Goal: Information Seeking & Learning: Learn about a topic

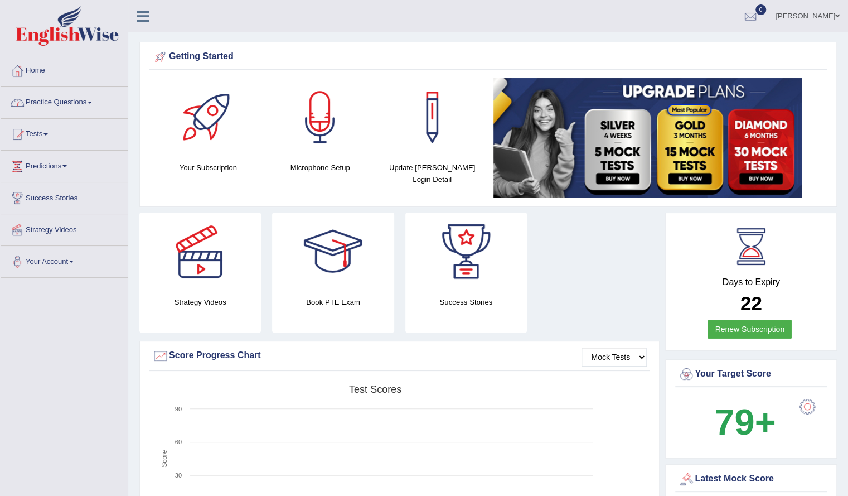
click at [55, 99] on link "Practice Questions" at bounding box center [64, 101] width 127 height 28
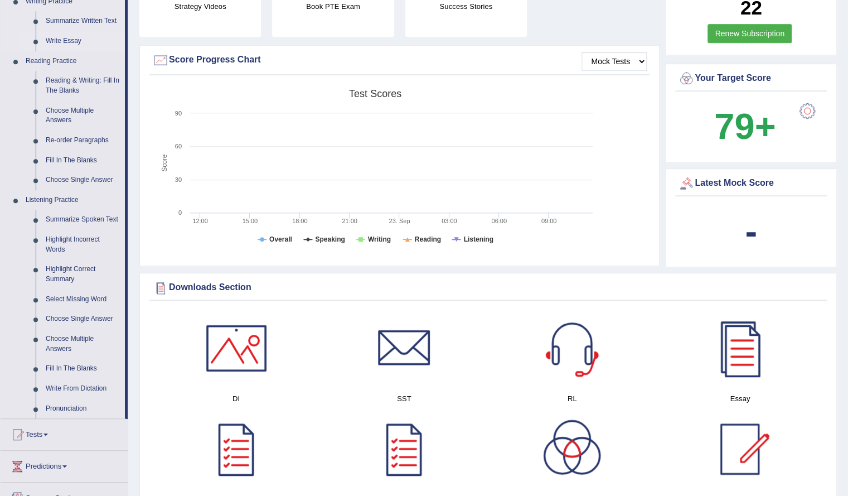
scroll to position [297, 0]
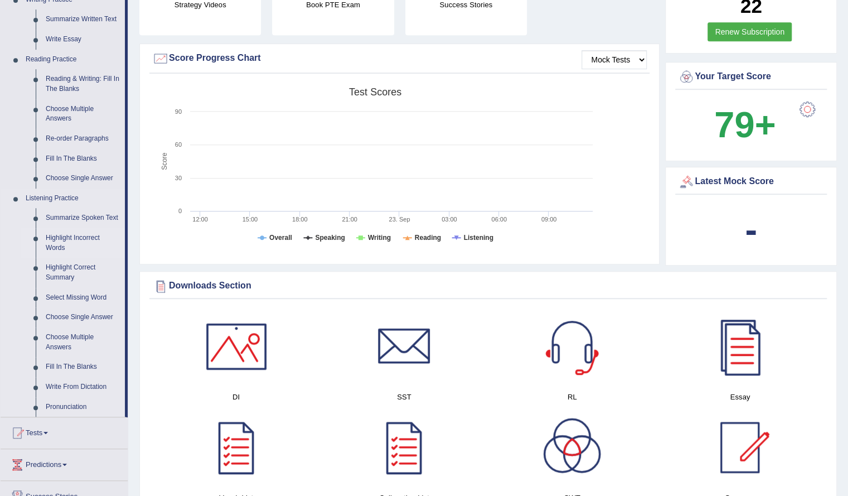
click at [68, 238] on link "Highlight Incorrect Words" at bounding box center [83, 243] width 84 height 30
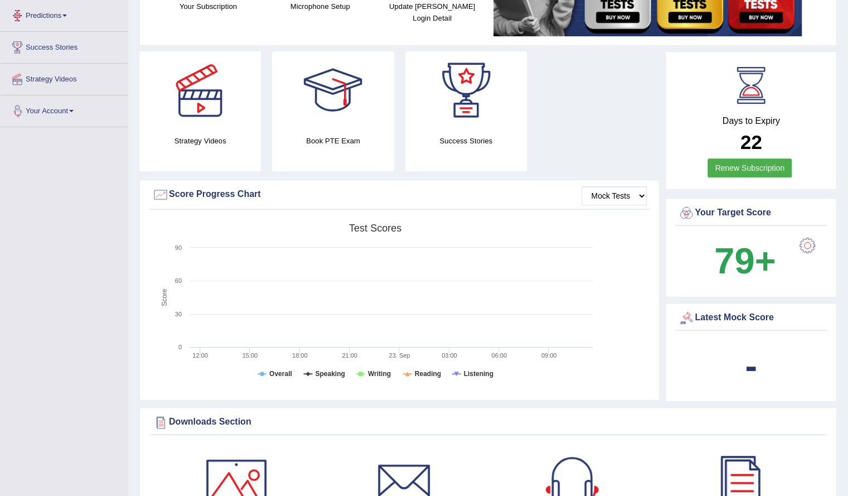
scroll to position [293, 0]
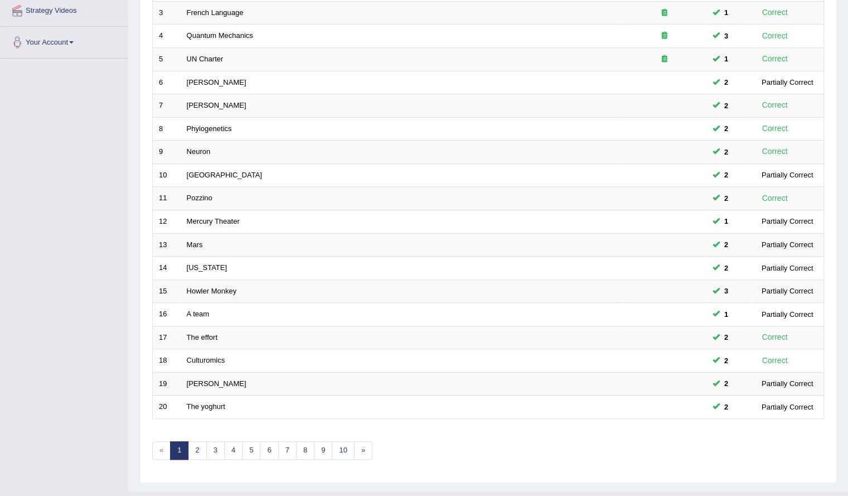
scroll to position [237, 0]
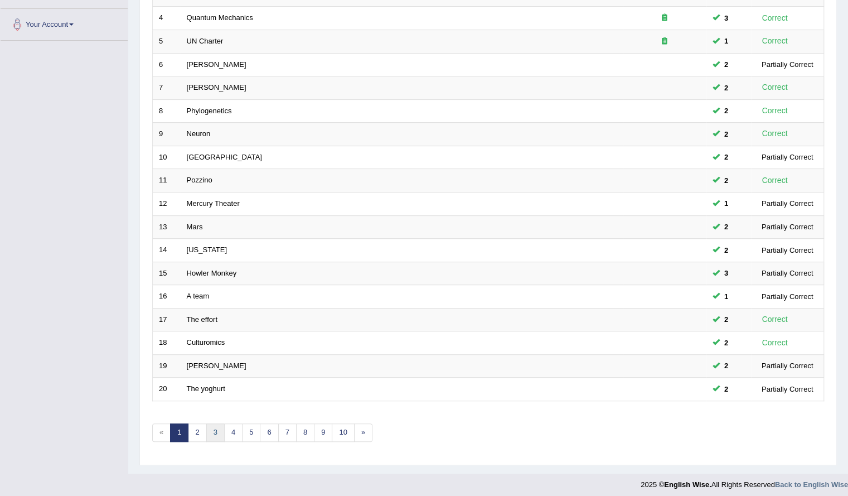
click at [213, 426] on link "3" at bounding box center [215, 432] width 18 height 18
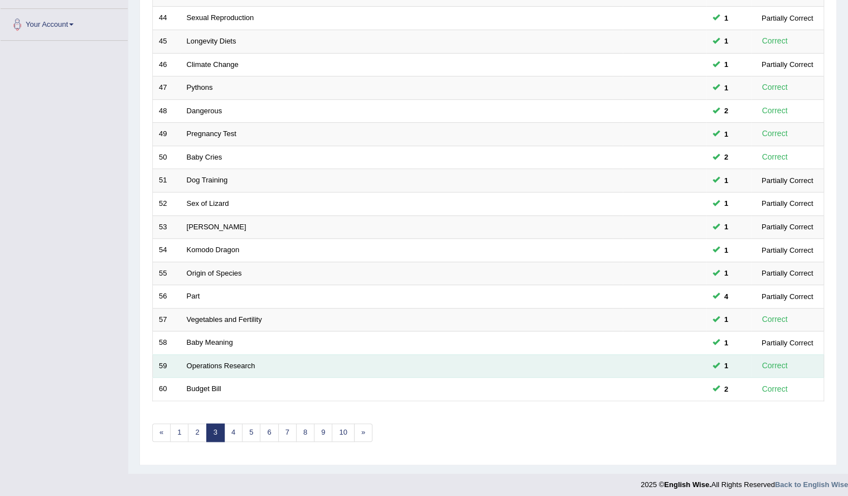
scroll to position [237, 0]
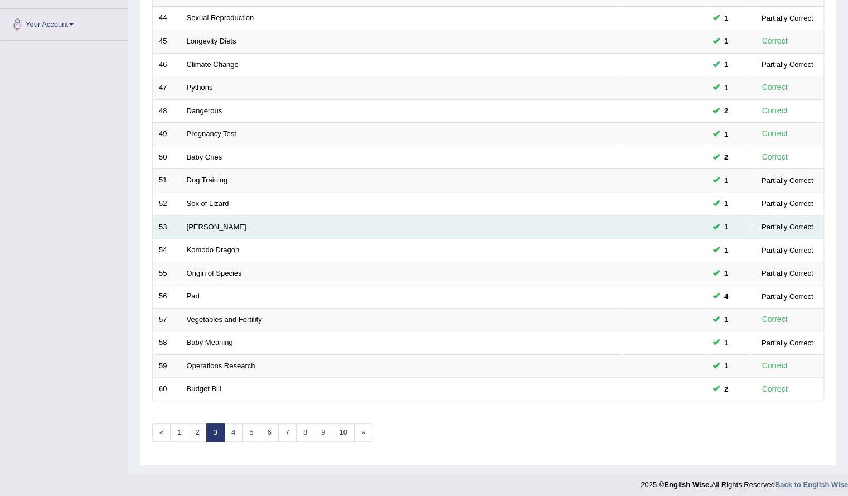
click at [623, 222] on td "McDonald" at bounding box center [402, 226] width 442 height 23
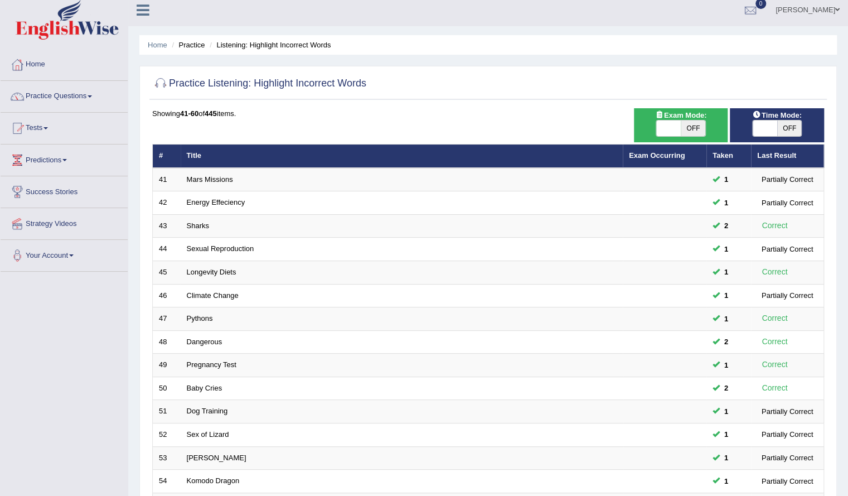
scroll to position [9, 0]
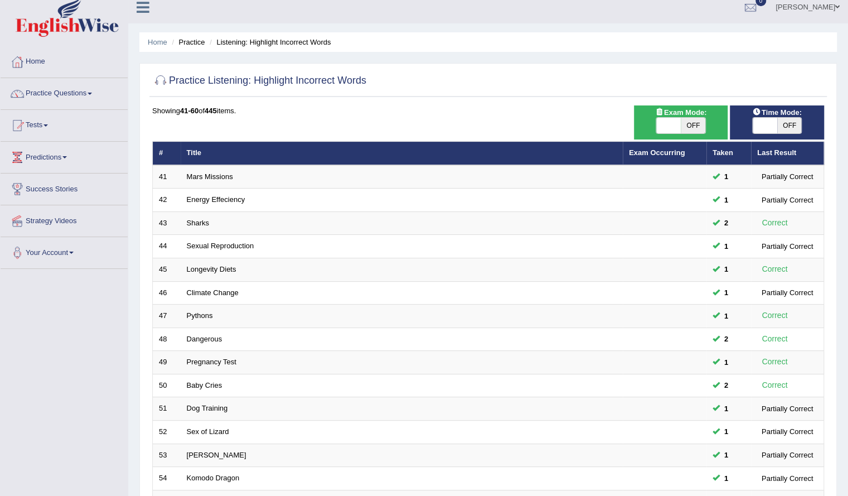
click at [63, 98] on link "Practice Questions" at bounding box center [64, 92] width 127 height 28
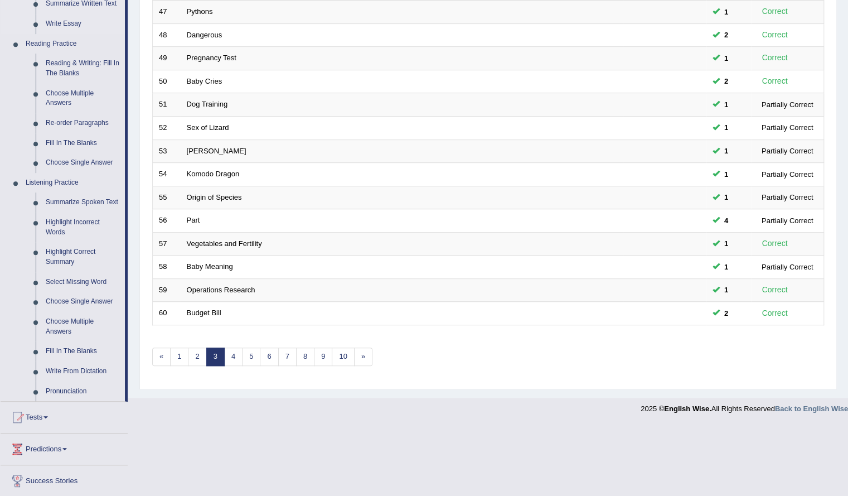
scroll to position [331, 0]
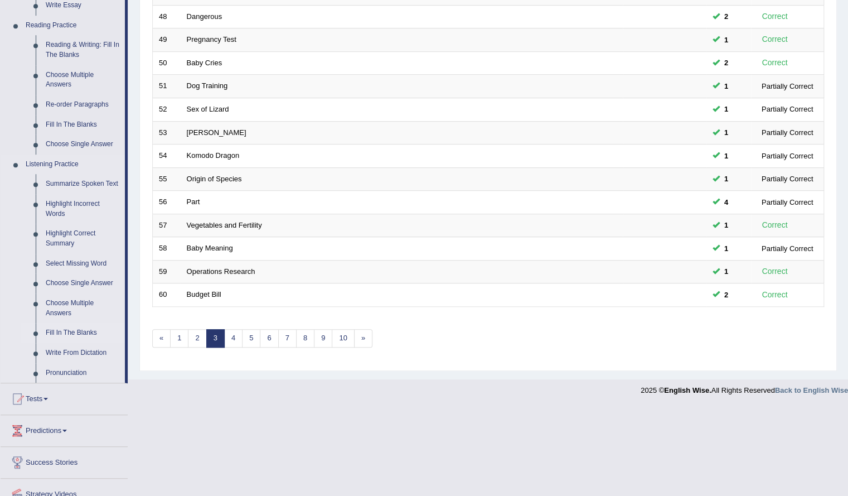
click at [70, 330] on link "Fill In The Blanks" at bounding box center [83, 333] width 84 height 20
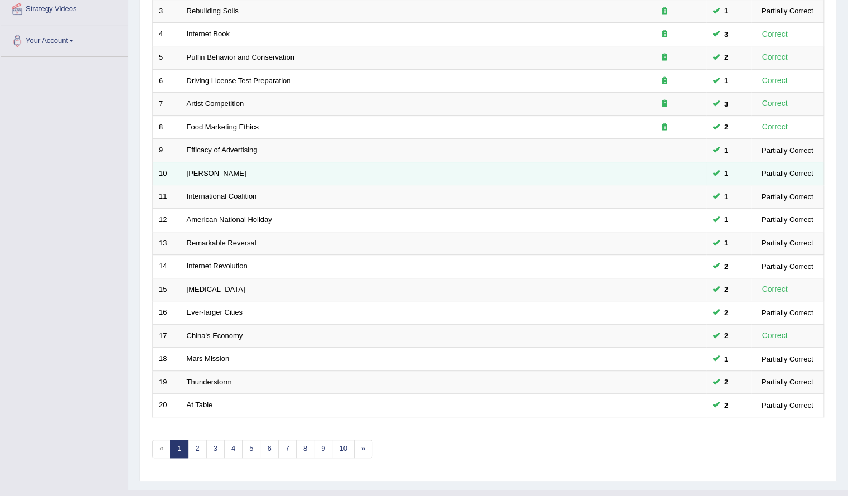
scroll to position [237, 0]
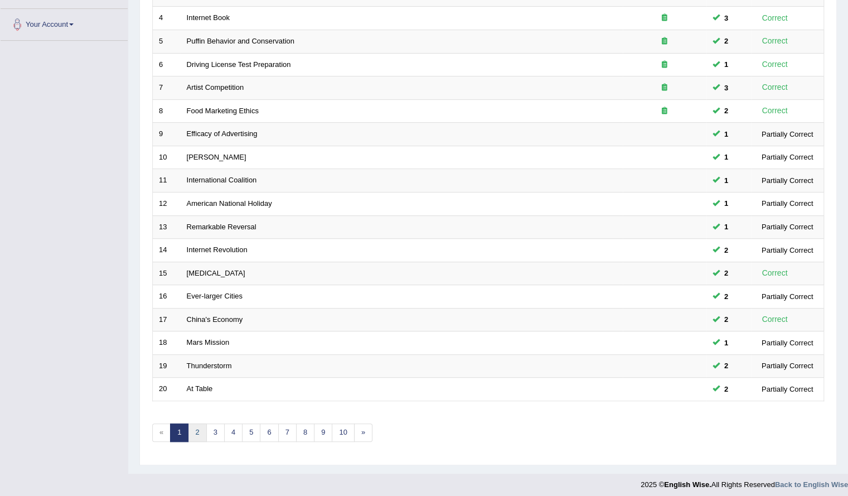
click at [202, 423] on link "2" at bounding box center [197, 432] width 18 height 18
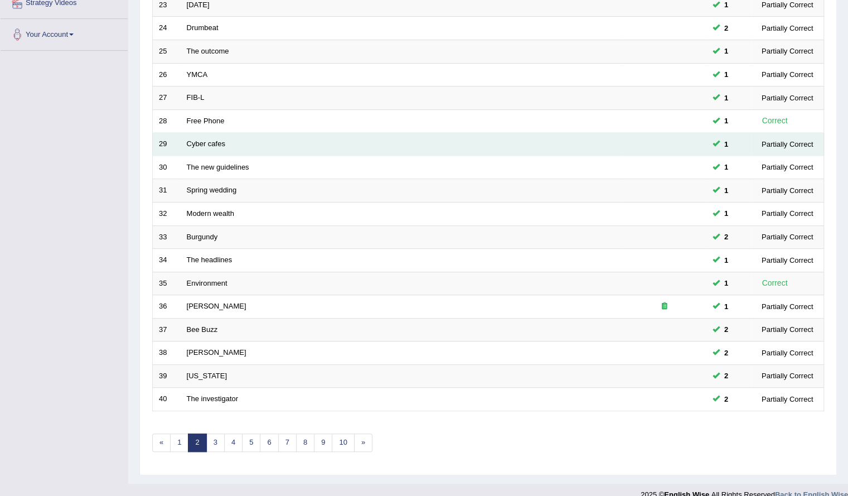
scroll to position [237, 0]
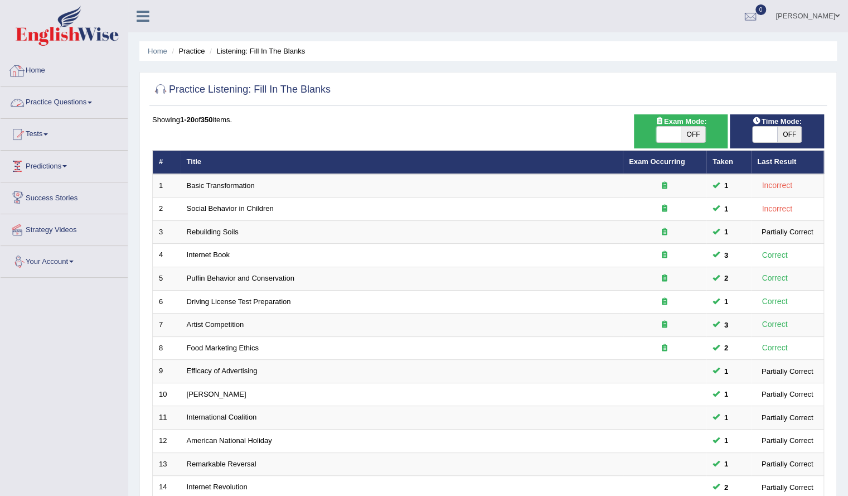
click at [52, 102] on link "Practice Questions" at bounding box center [64, 101] width 127 height 28
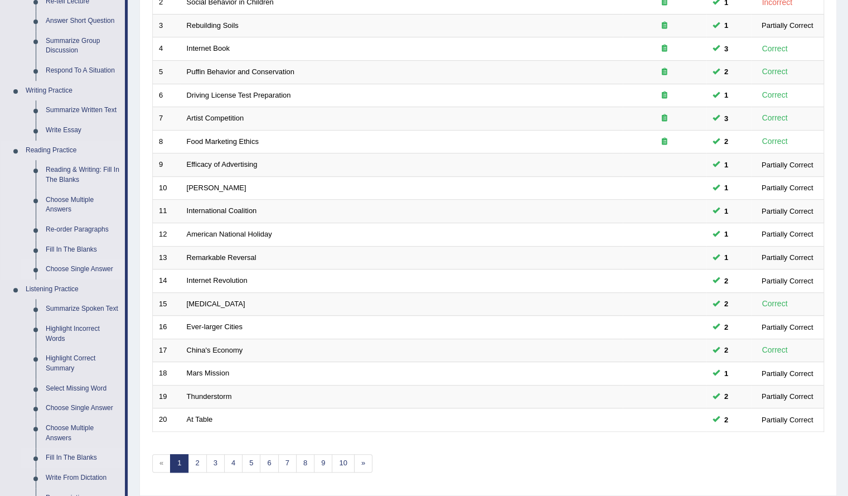
scroll to position [240, 0]
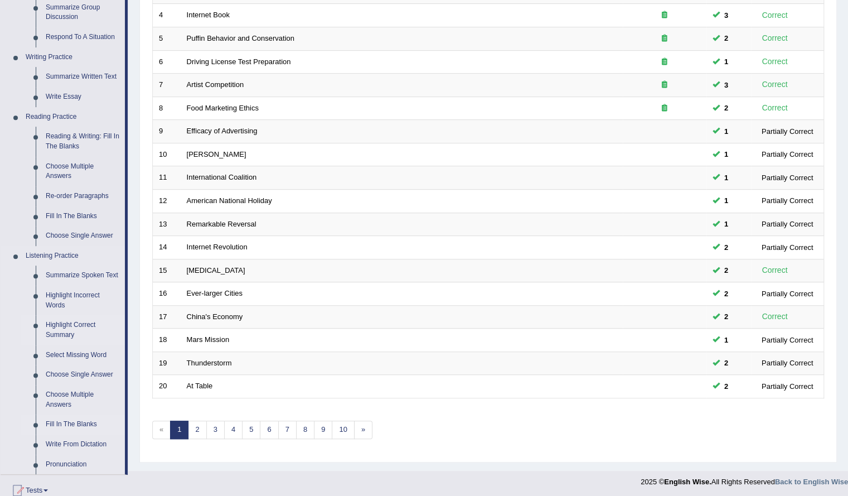
click at [73, 326] on link "Highlight Correct Summary" at bounding box center [83, 330] width 84 height 30
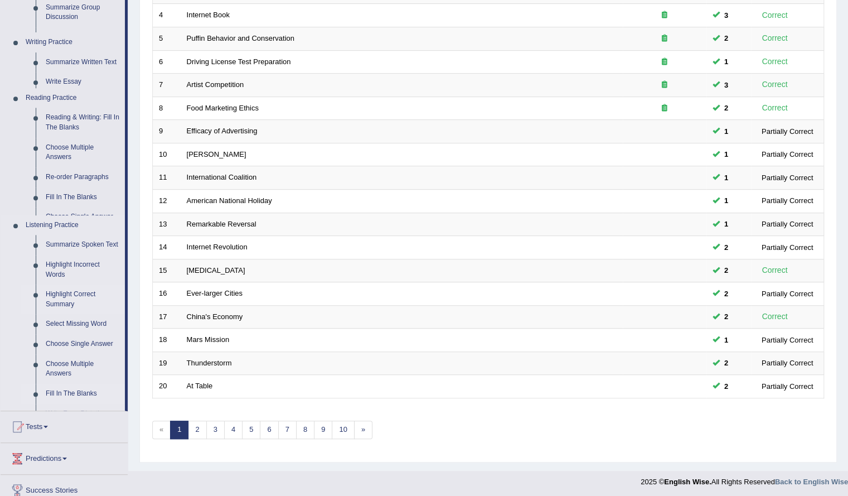
scroll to position [237, 0]
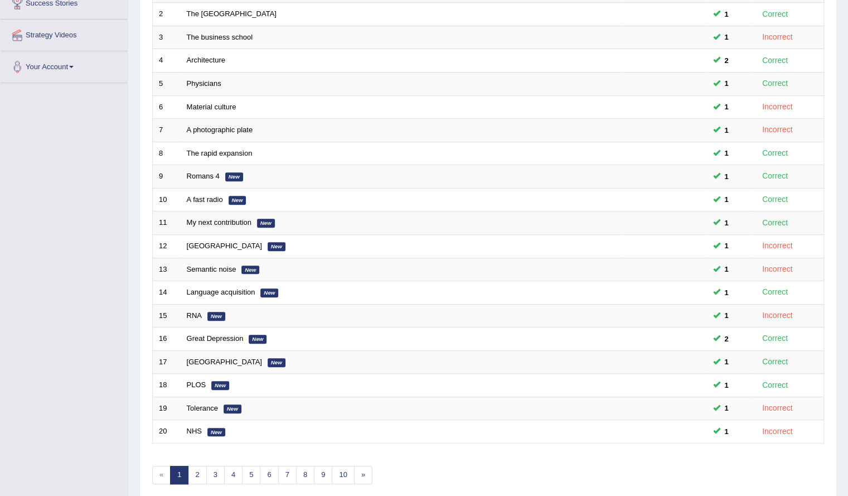
scroll to position [195, 0]
click at [201, 467] on link "2" at bounding box center [197, 474] width 18 height 18
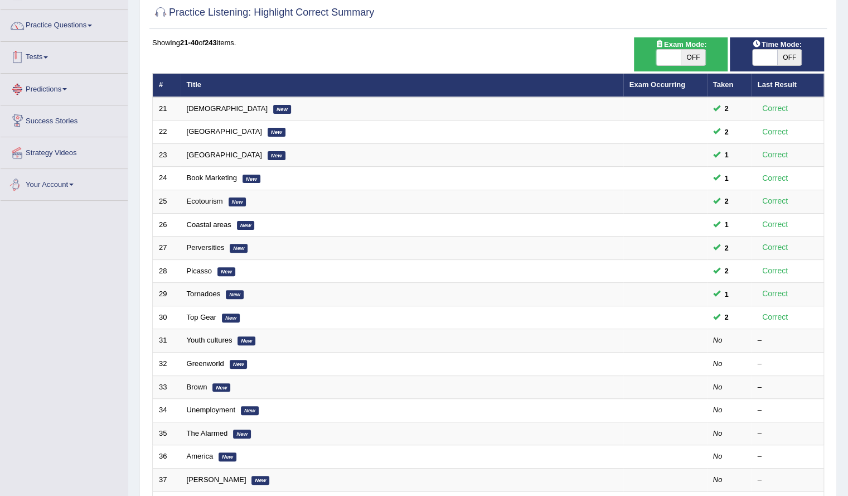
scroll to position [20, 0]
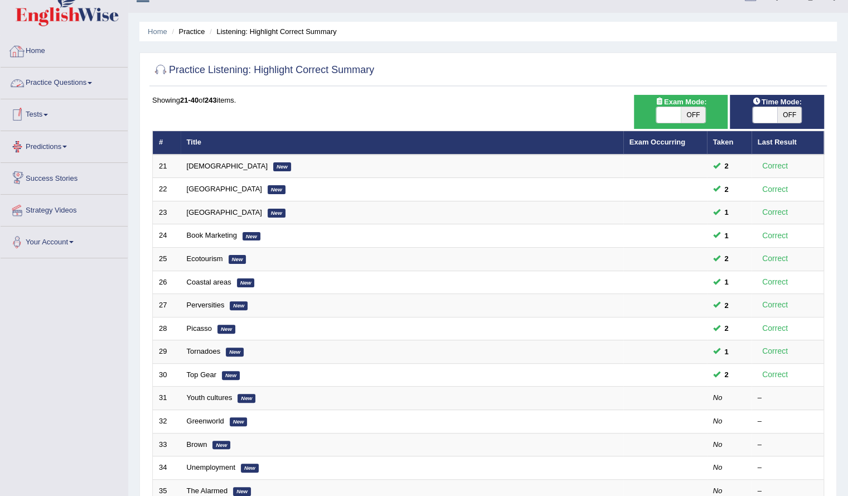
click at [65, 72] on link "Practice Questions" at bounding box center [64, 81] width 127 height 28
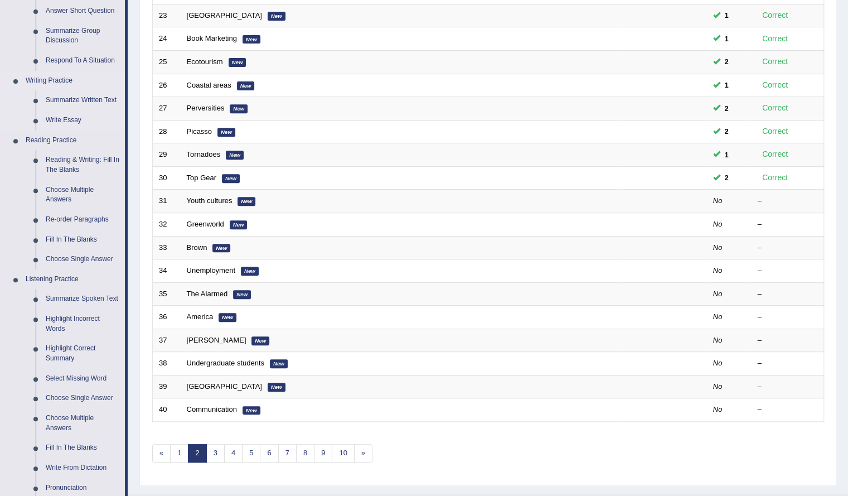
scroll to position [219, 0]
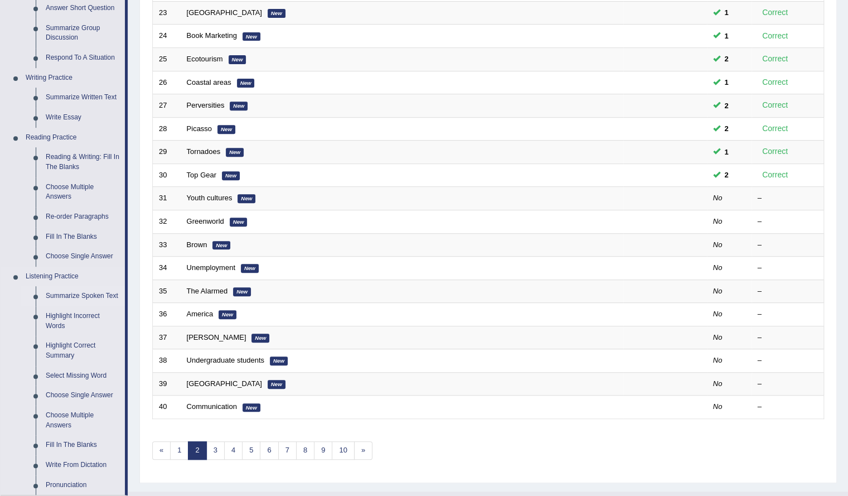
click at [69, 293] on link "Summarize Spoken Text" at bounding box center [83, 296] width 84 height 20
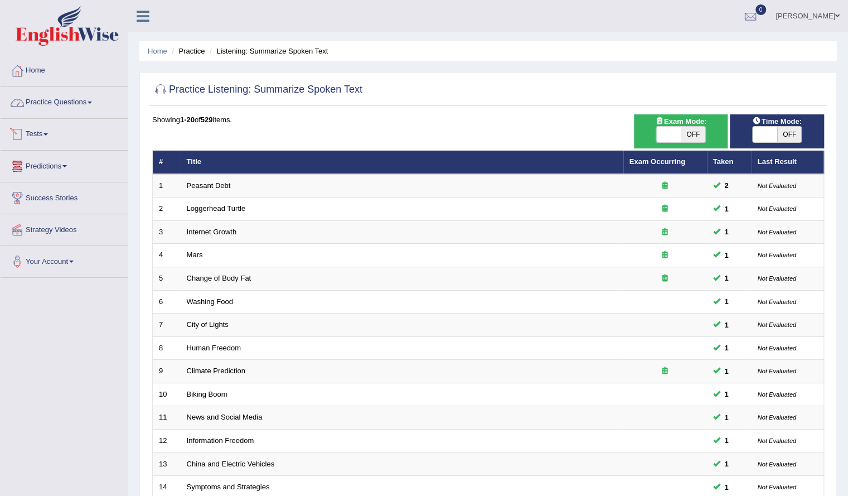
click at [59, 87] on link "Practice Questions" at bounding box center [64, 101] width 127 height 28
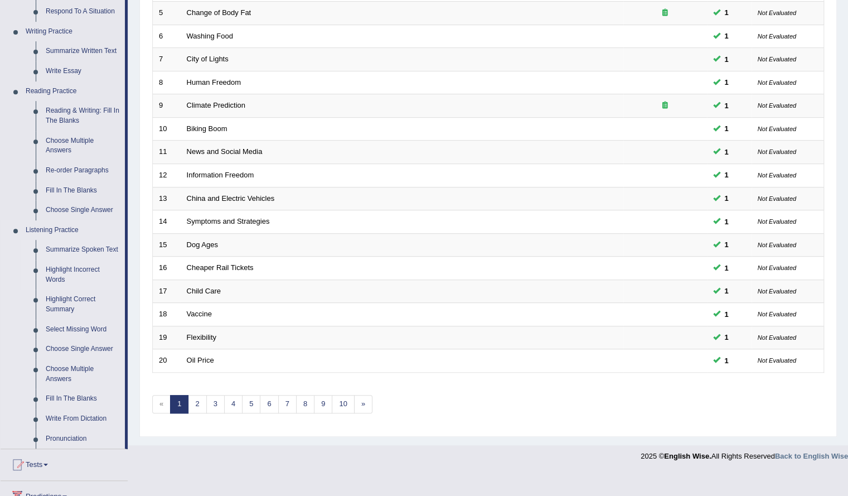
scroll to position [267, 0]
click at [87, 345] on link "Choose Single Answer" at bounding box center [83, 348] width 84 height 20
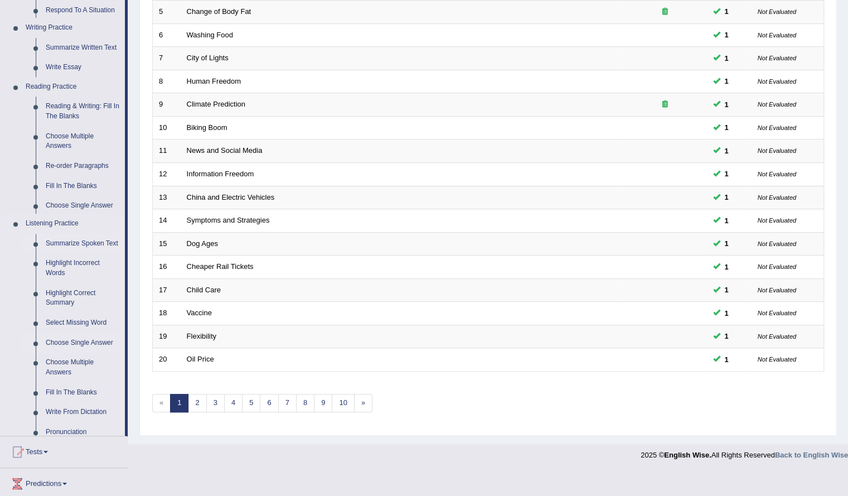
scroll to position [237, 0]
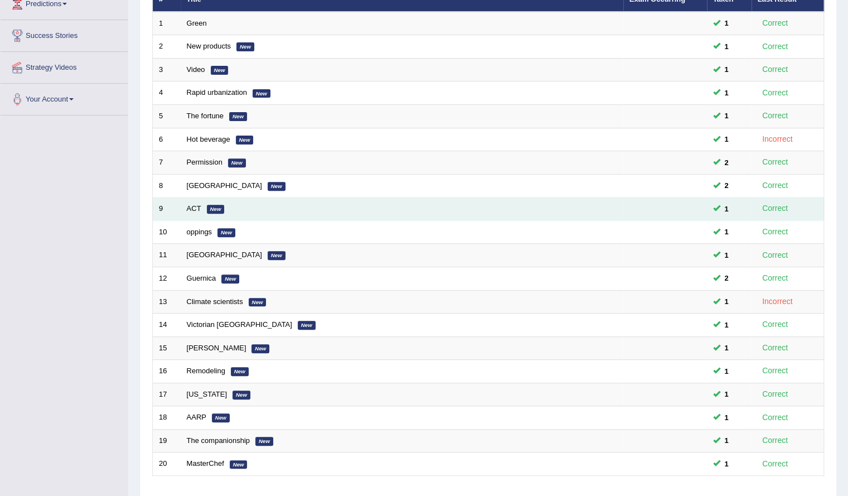
scroll to position [237, 0]
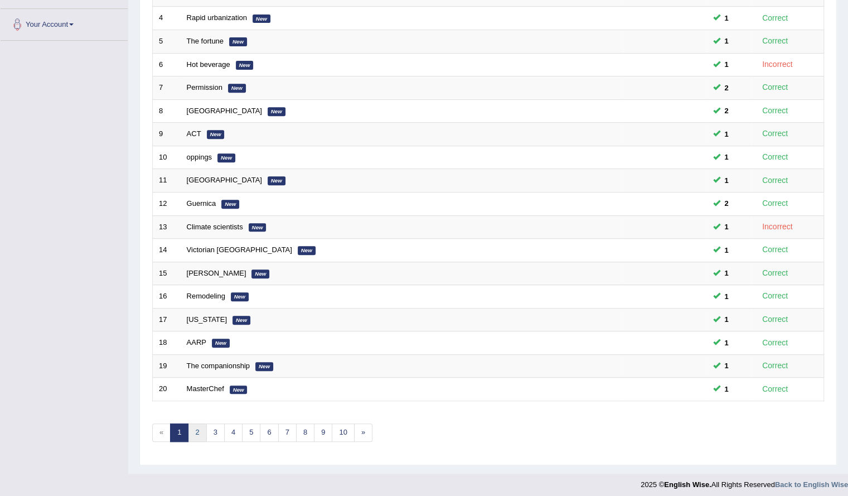
click at [194, 429] on link "2" at bounding box center [197, 432] width 18 height 18
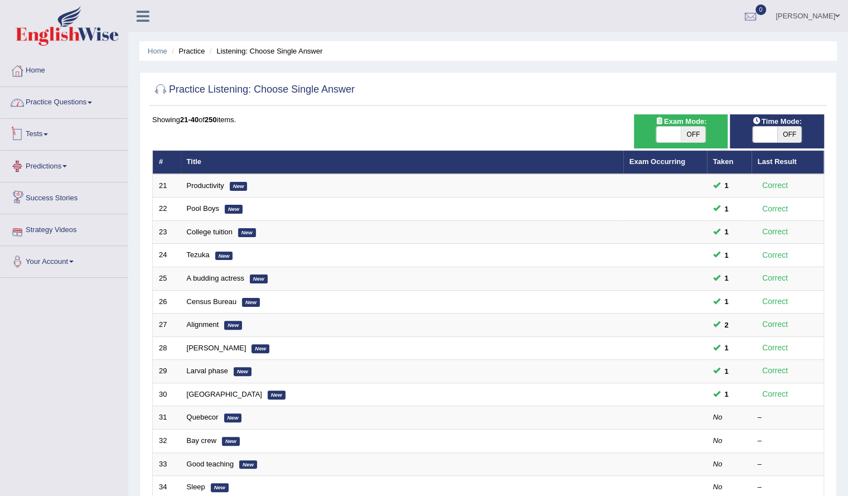
click at [69, 113] on link "Practice Questions" at bounding box center [64, 101] width 127 height 28
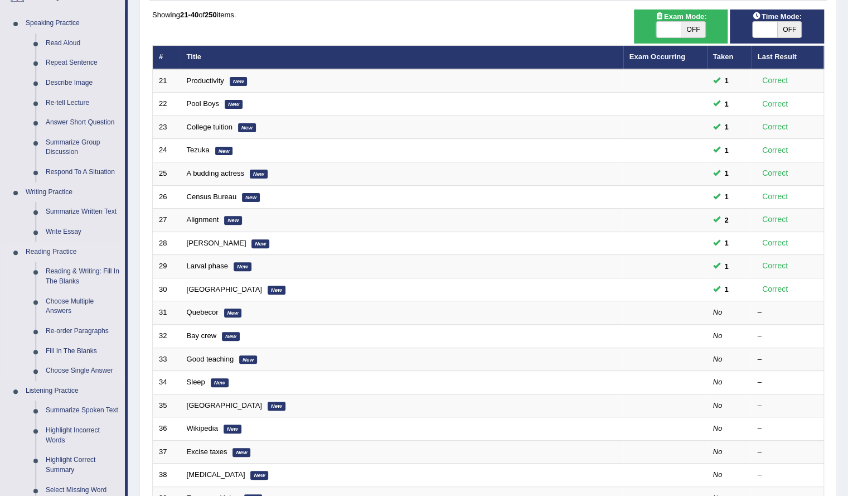
scroll to position [109, 0]
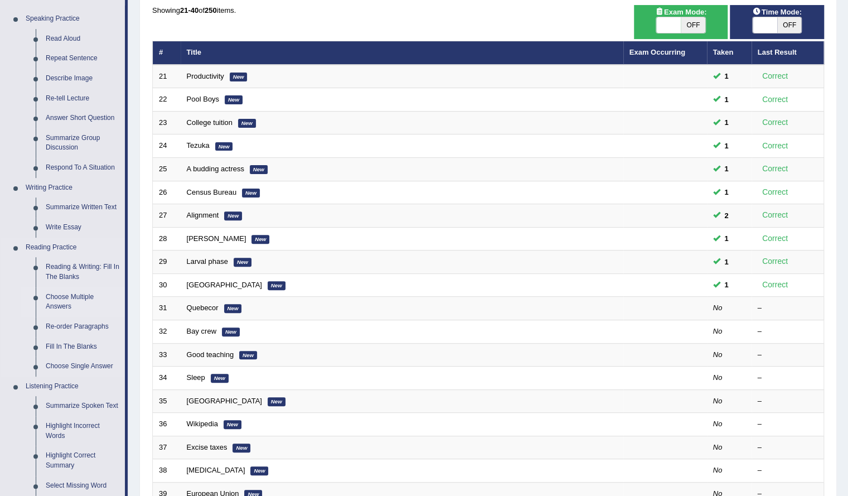
click at [70, 302] on link "Choose Multiple Answers" at bounding box center [83, 302] width 84 height 30
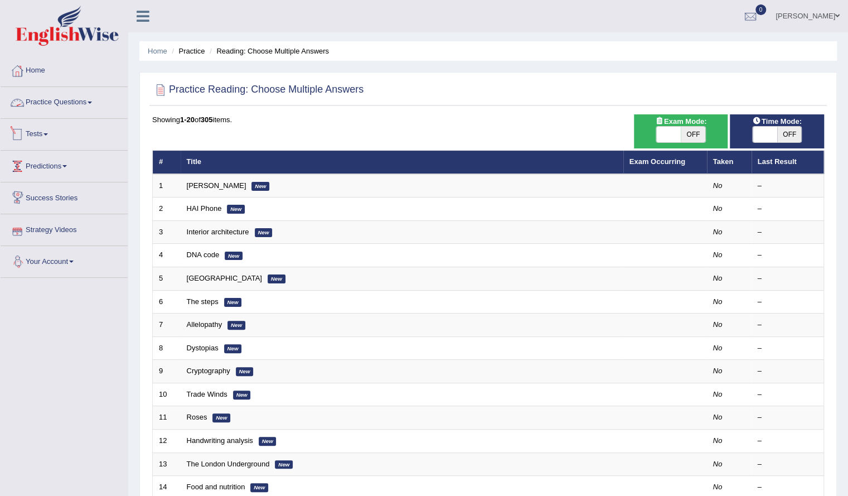
click at [67, 104] on link "Practice Questions" at bounding box center [64, 101] width 127 height 28
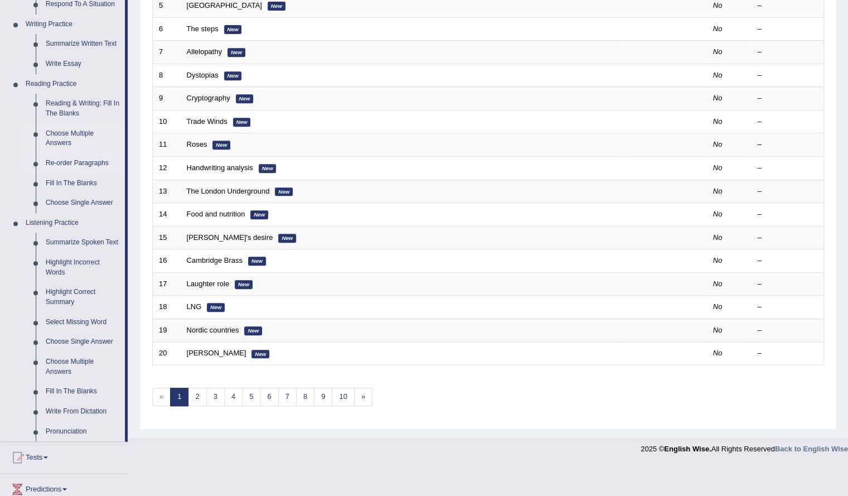
scroll to position [274, 0]
click at [64, 361] on link "Choose Multiple Answers" at bounding box center [83, 366] width 84 height 30
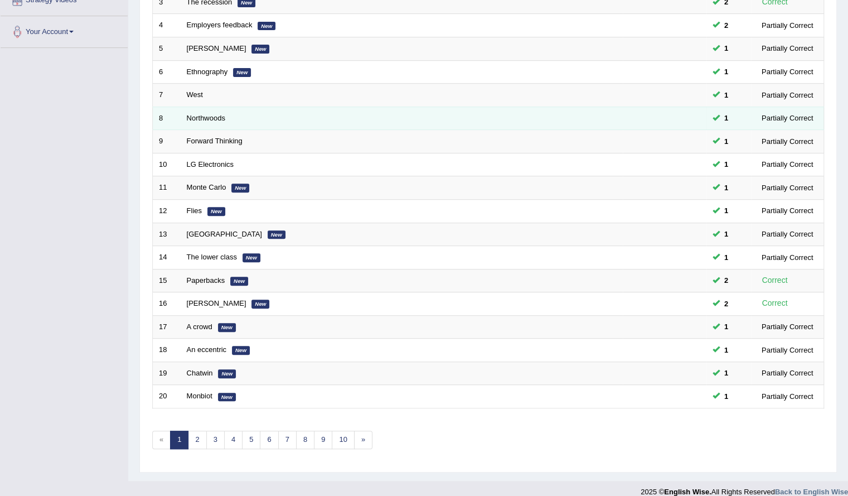
scroll to position [237, 0]
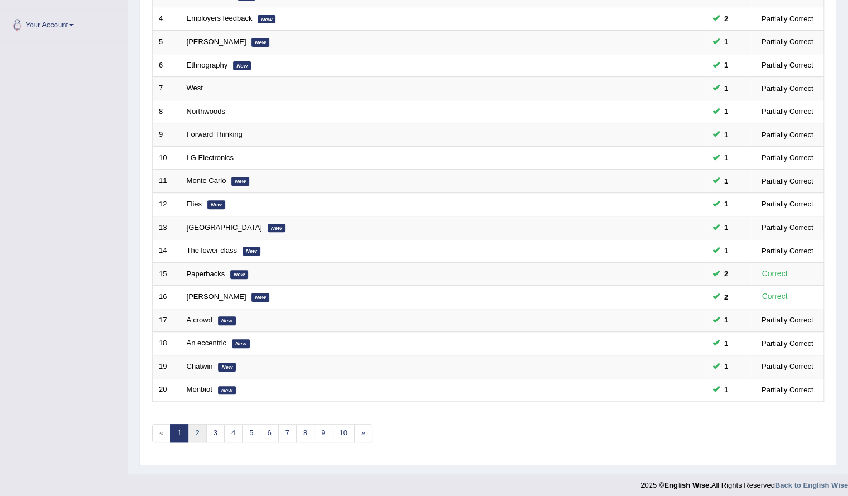
click at [191, 425] on link "2" at bounding box center [197, 433] width 18 height 18
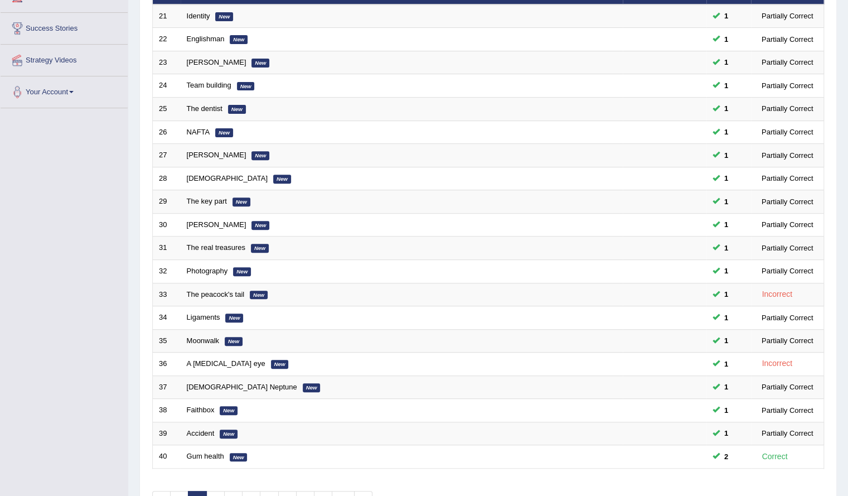
scroll to position [237, 0]
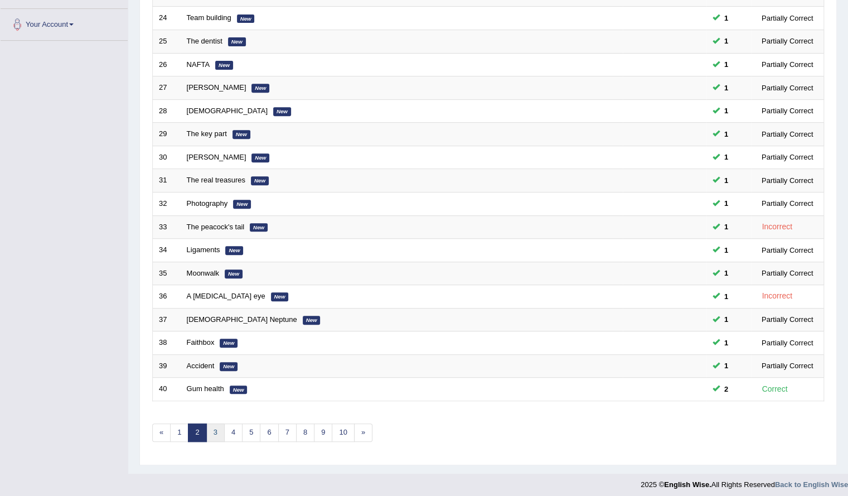
click at [211, 423] on link "3" at bounding box center [215, 432] width 18 height 18
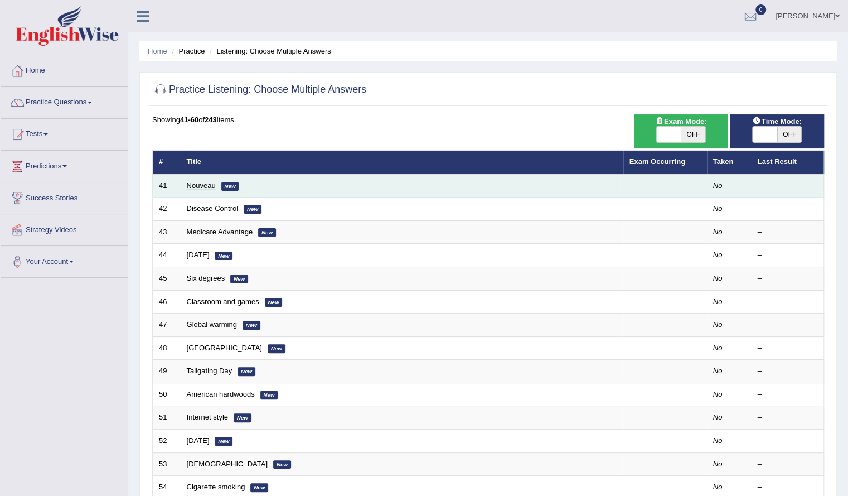
click at [199, 181] on link "Nouveau" at bounding box center [201, 185] width 29 height 8
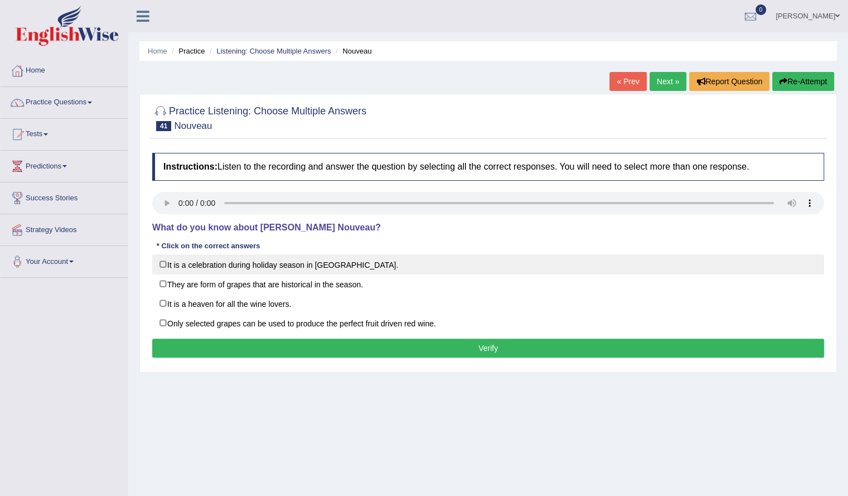
click at [161, 267] on label "It is a celebration during holiday season in America." at bounding box center [488, 264] width 672 height 20
checkbox input "true"
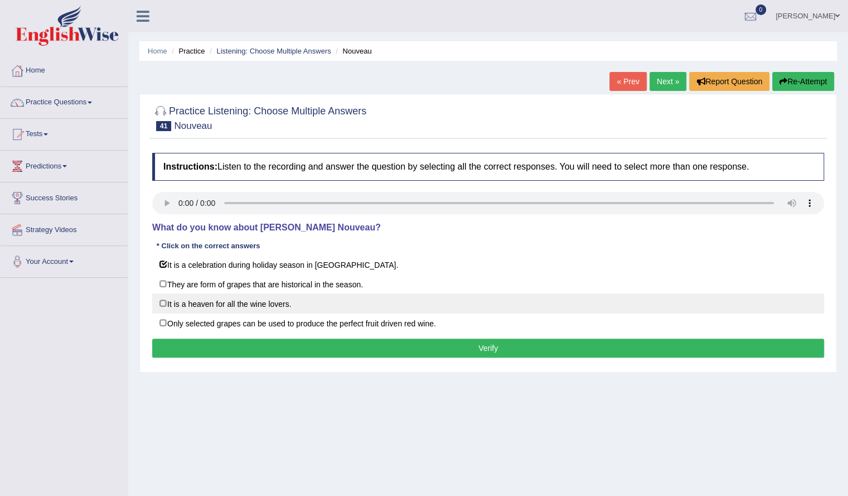
click at [166, 296] on label "It is a heaven for all the wine lovers." at bounding box center [488, 303] width 672 height 20
checkbox input "true"
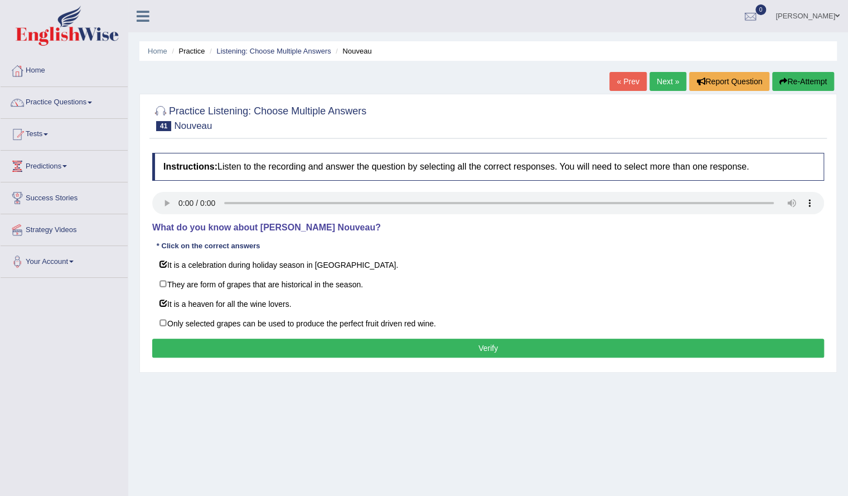
click at [287, 345] on button "Verify" at bounding box center [488, 348] width 672 height 19
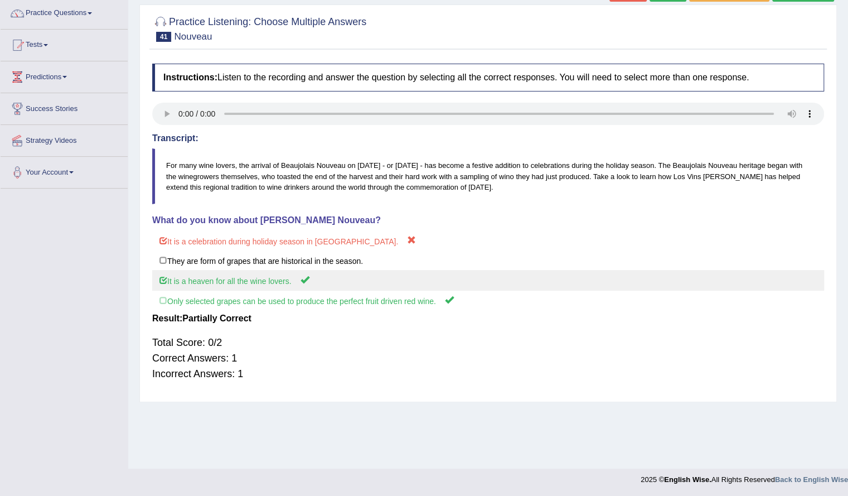
scroll to position [89, 0]
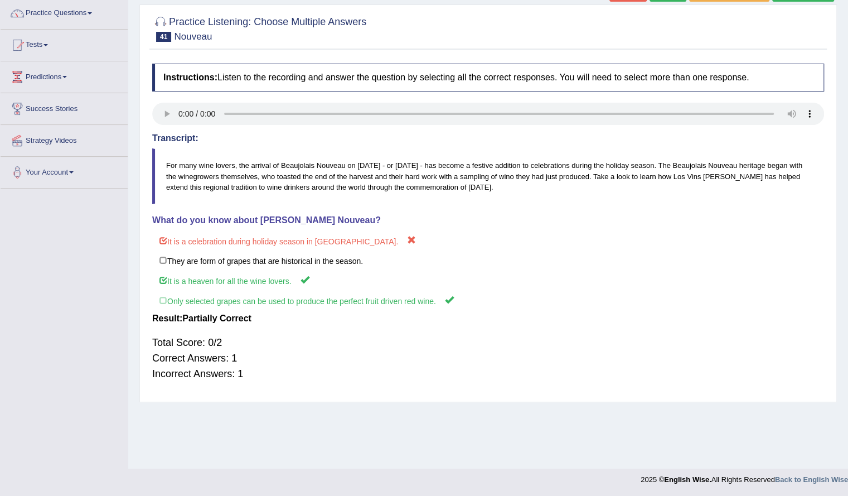
click at [503, 224] on div "Instructions: Listen to the recording and answer the question by selecting all …" at bounding box center [488, 227] width 678 height 338
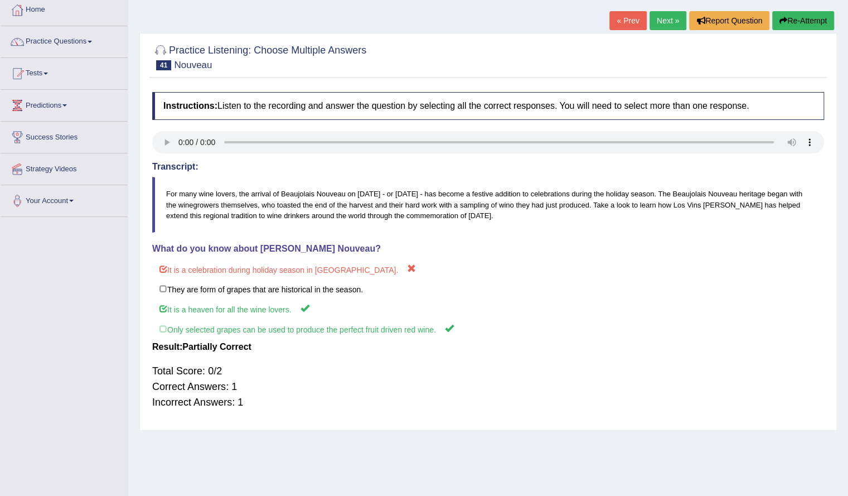
scroll to position [59, 0]
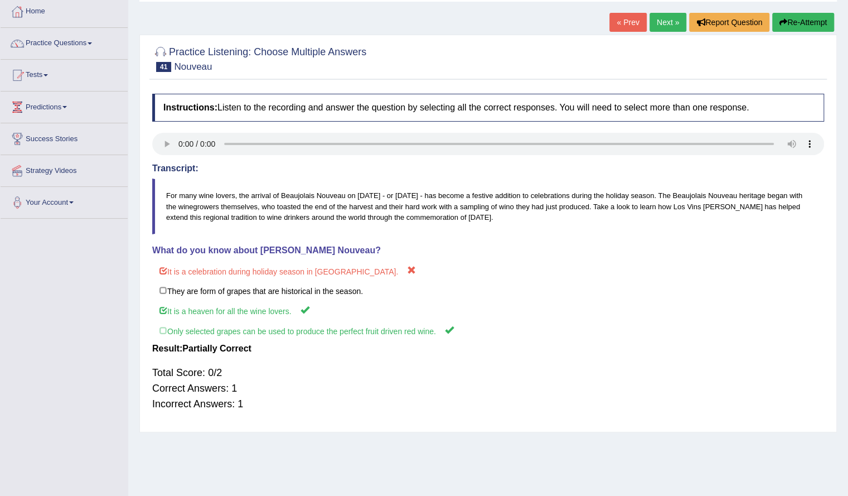
click at [665, 28] on link "Next »" at bounding box center [668, 22] width 37 height 19
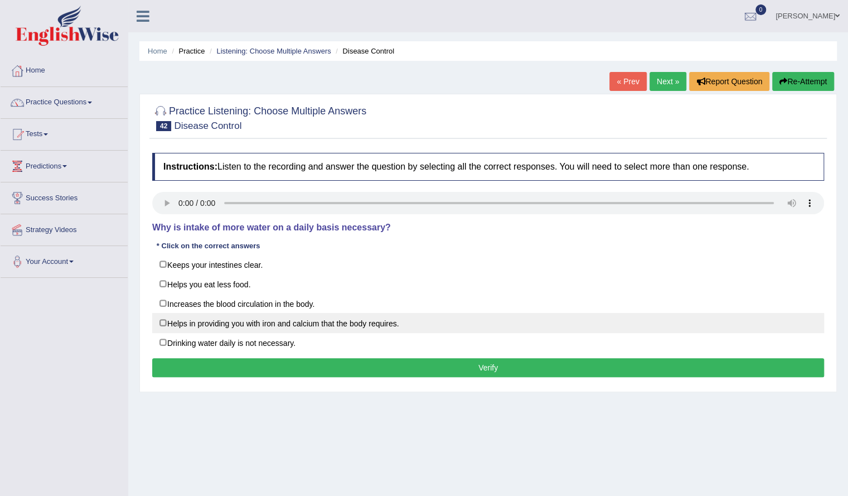
click at [173, 317] on label "Helps in providing you with iron and calcium that the body requires." at bounding box center [488, 323] width 672 height 20
checkbox input "false"
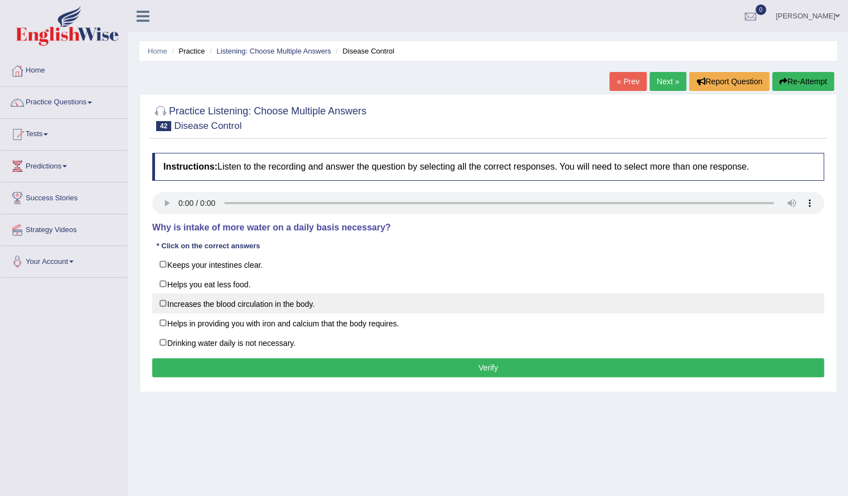
click at [257, 298] on label "Increases the blood circulation in the body." at bounding box center [488, 303] width 672 height 20
checkbox input "true"
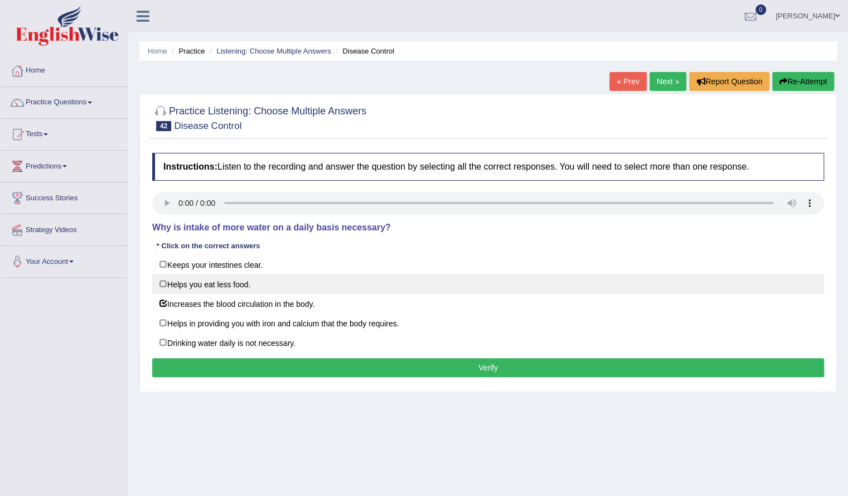
click at [223, 274] on label "Helps you eat less food." at bounding box center [488, 284] width 672 height 20
click at [223, 286] on label "Helps you eat less food." at bounding box center [488, 284] width 672 height 20
checkbox input "false"
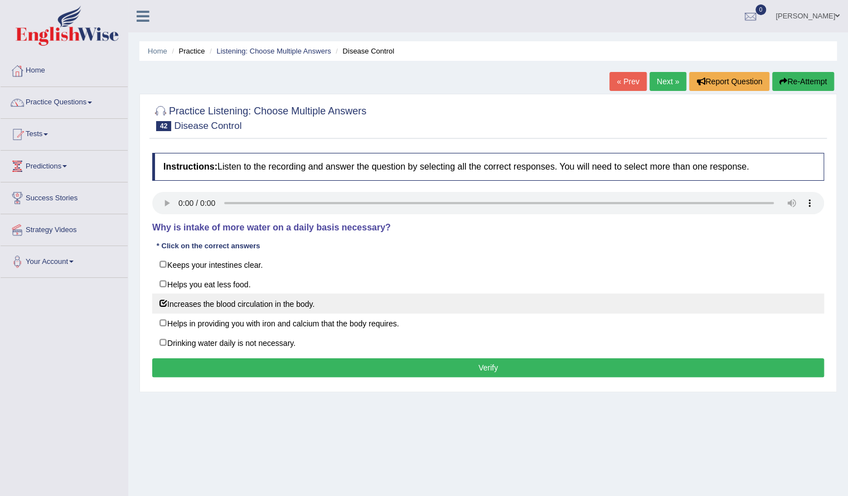
click at [221, 303] on label "Increases the blood circulation in the body." at bounding box center [488, 303] width 672 height 20
click at [221, 305] on label "Increases the blood circulation in the body." at bounding box center [488, 303] width 672 height 20
checkbox input "true"
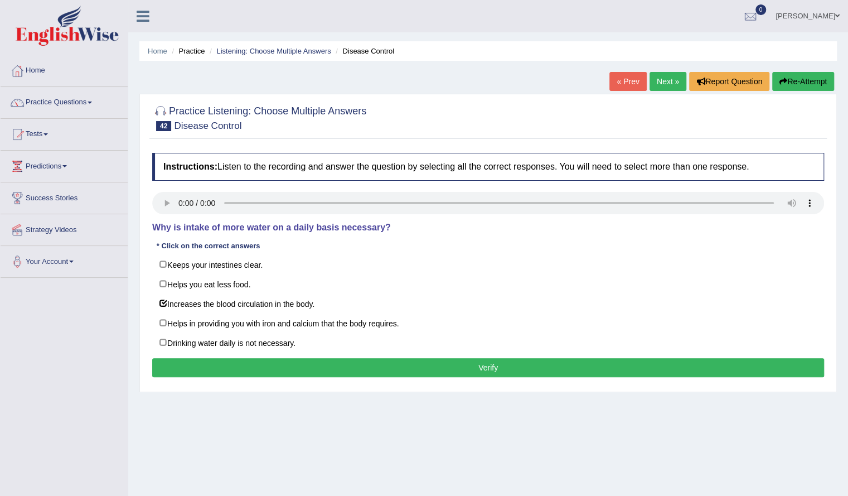
click at [232, 362] on button "Verify" at bounding box center [488, 367] width 672 height 19
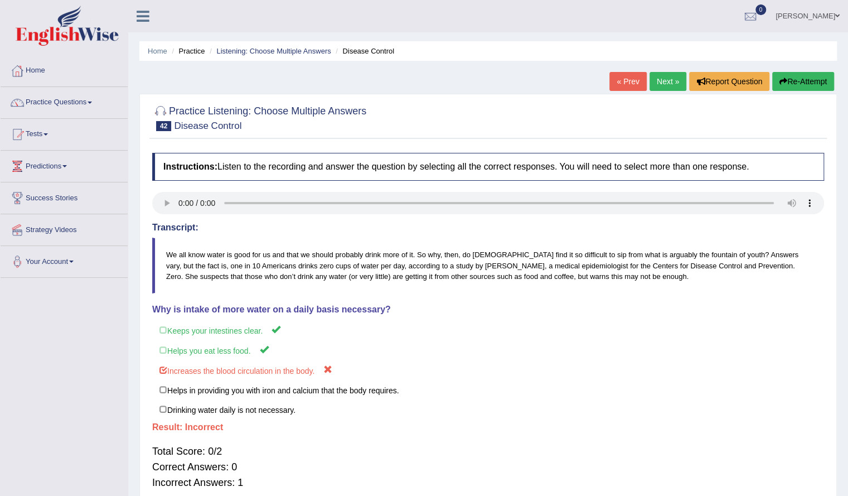
click at [636, 257] on blockquote "We all know water is good for us and that we should probably drink more of it. …" at bounding box center [488, 265] width 672 height 55
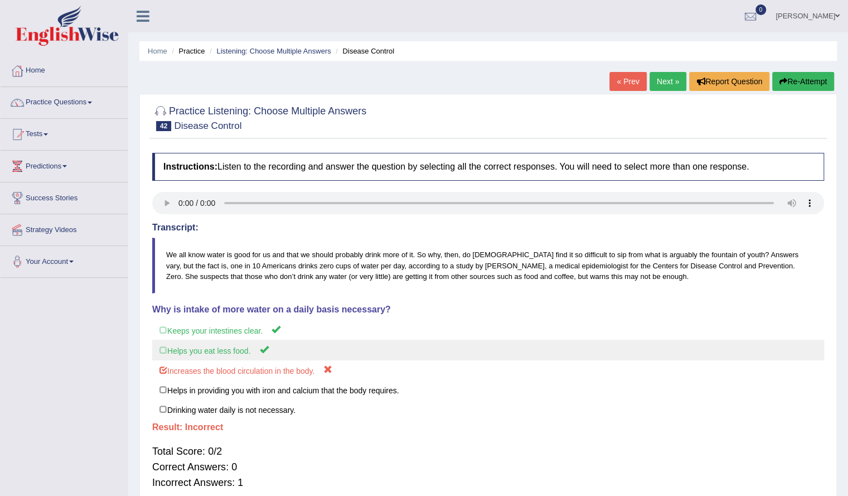
click at [216, 355] on label "Helps you eat less food." at bounding box center [488, 350] width 672 height 21
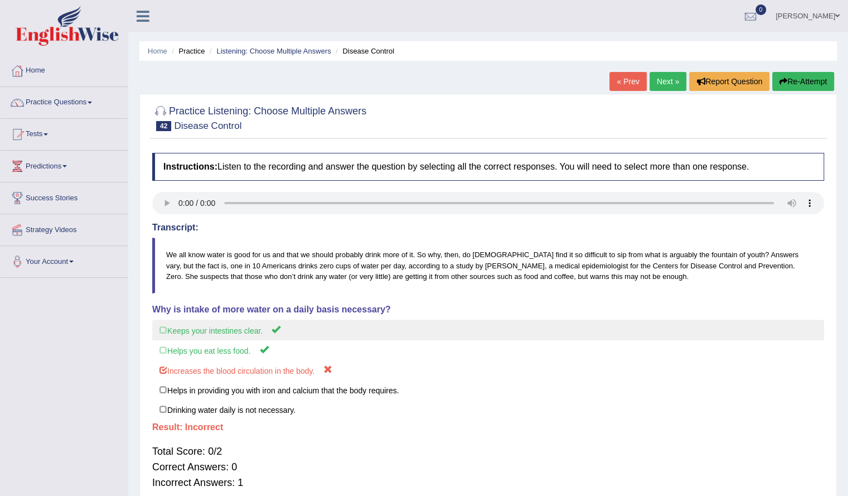
click at [303, 325] on label "Keeps your intestines clear." at bounding box center [488, 330] width 672 height 21
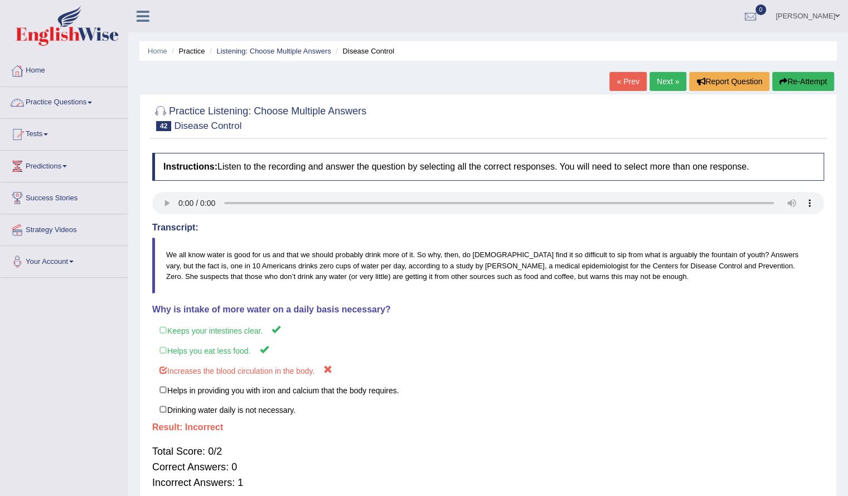
click at [60, 100] on link "Practice Questions" at bounding box center [64, 101] width 127 height 28
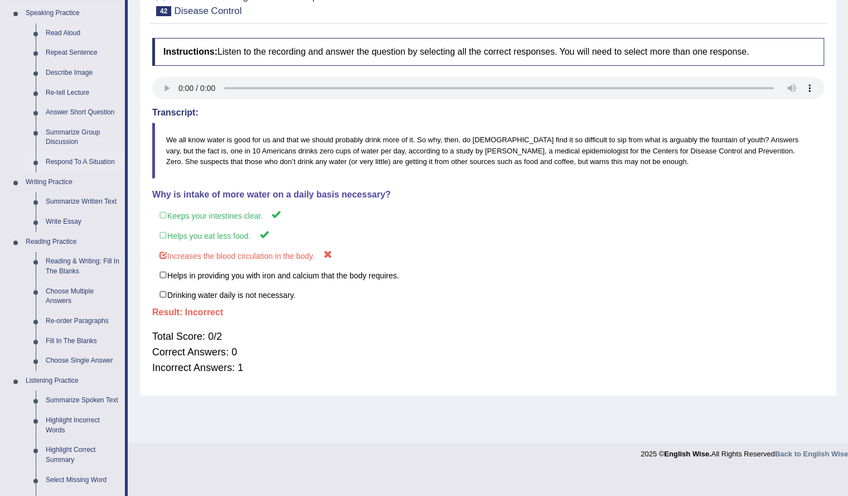
scroll to position [117, 0]
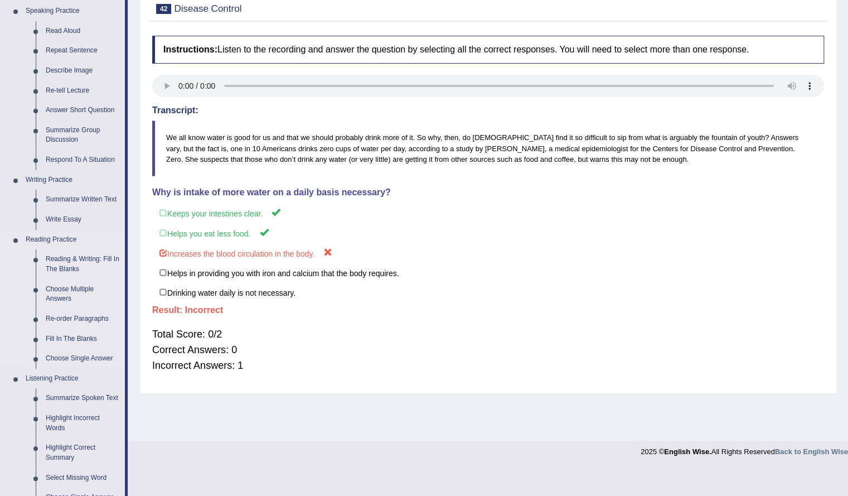
click at [74, 258] on link "Reading & Writing: Fill In The Blanks" at bounding box center [83, 264] width 84 height 30
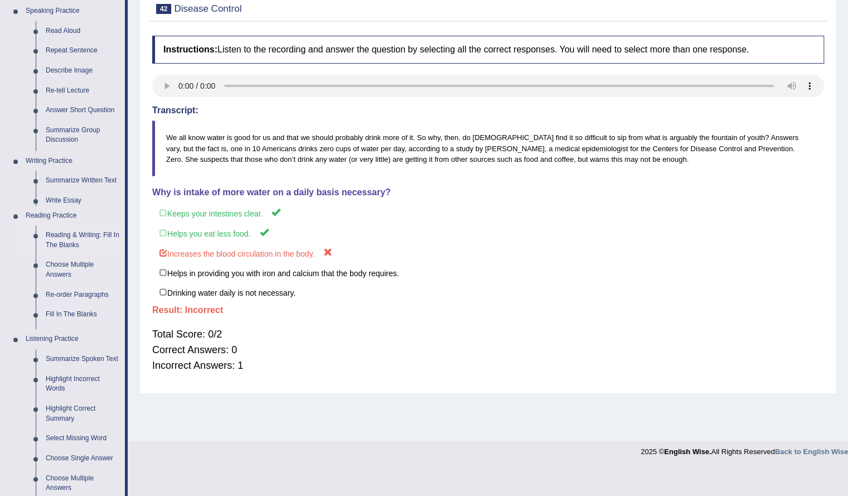
scroll to position [89, 0]
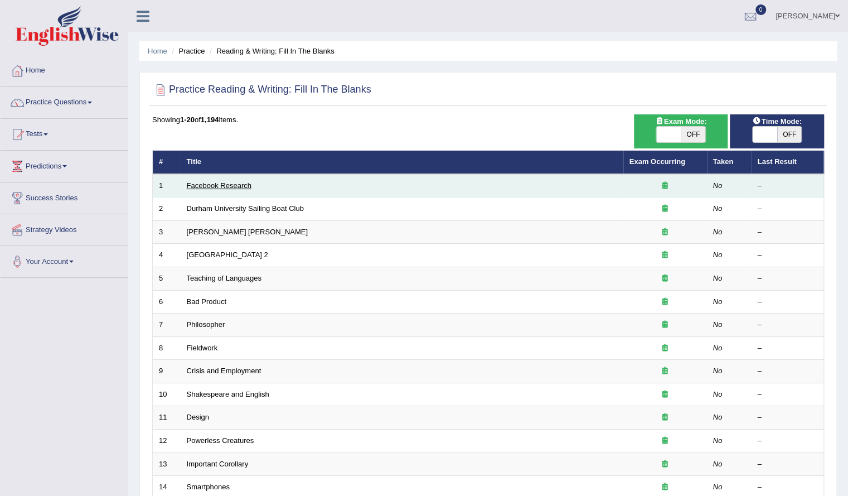
click at [214, 182] on link "Facebook Research" at bounding box center [219, 185] width 65 height 8
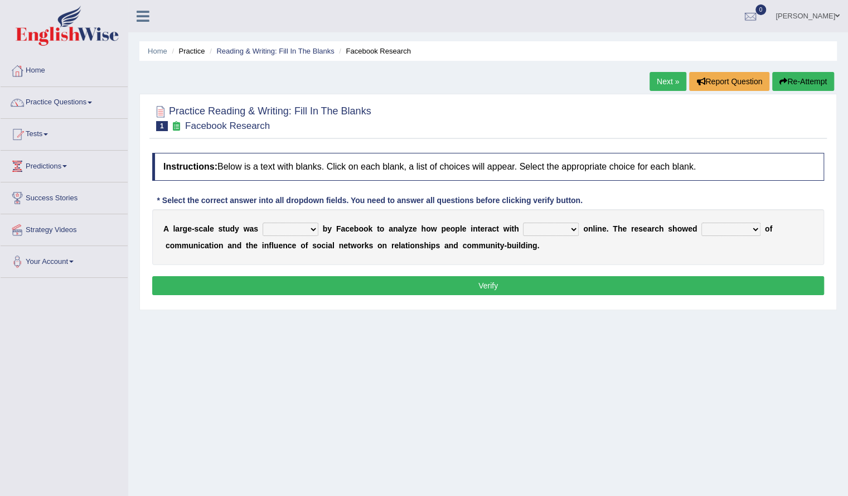
scroll to position [2, 0]
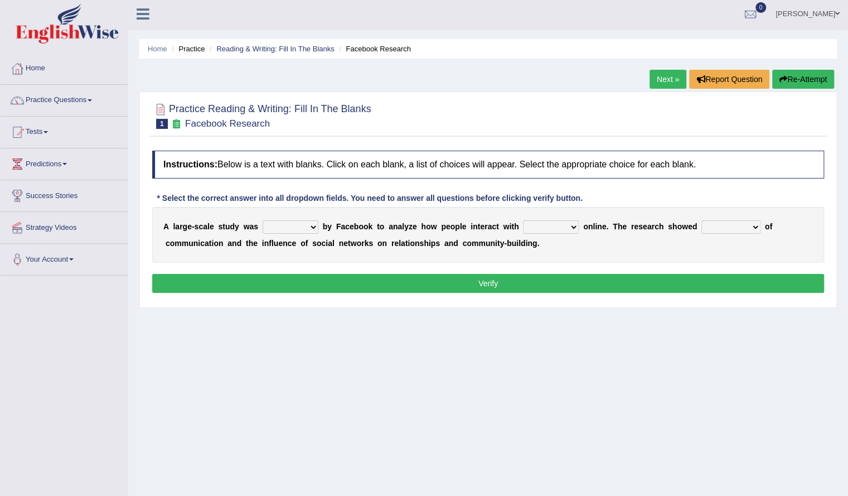
click at [136, 8] on link at bounding box center [143, 12] width 30 height 17
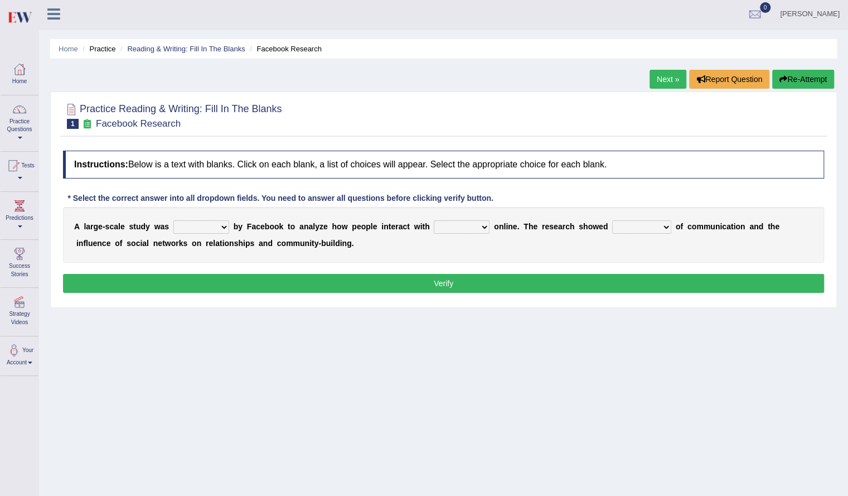
click at [42, 13] on link at bounding box center [54, 12] width 30 height 17
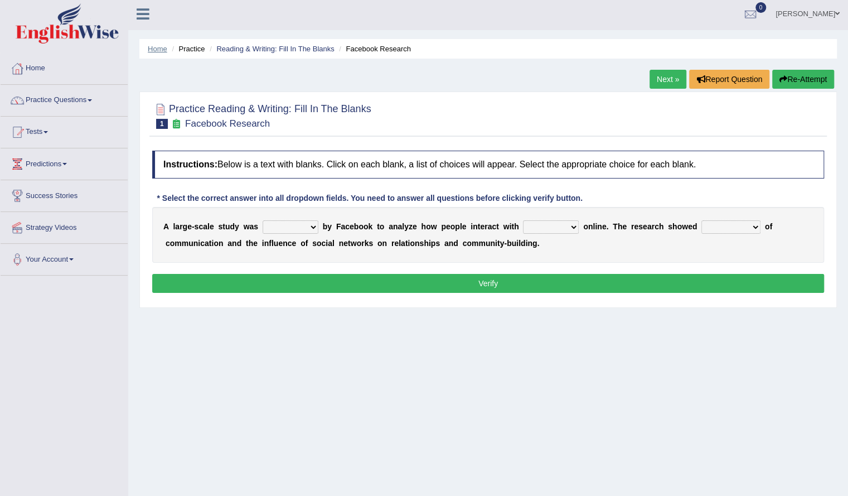
click at [156, 49] on link "Home" at bounding box center [158, 49] width 20 height 8
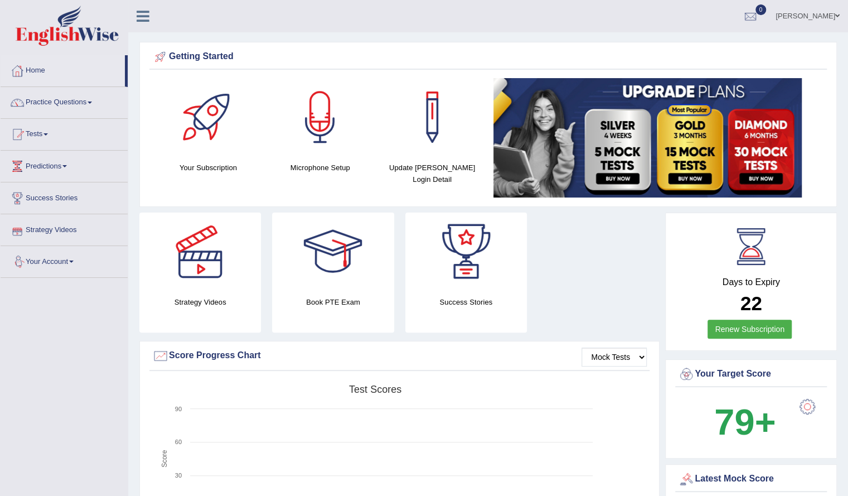
click at [55, 262] on link "Your Account" at bounding box center [64, 260] width 127 height 28
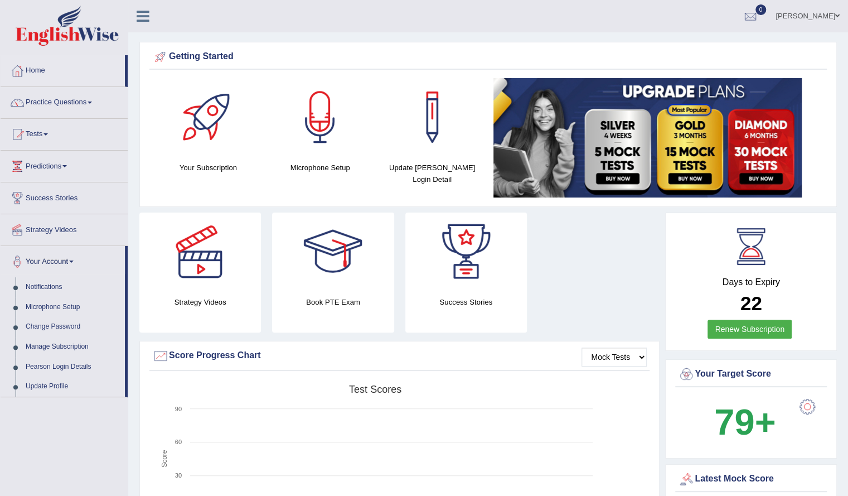
click at [55, 262] on link "Your Account" at bounding box center [63, 260] width 124 height 28
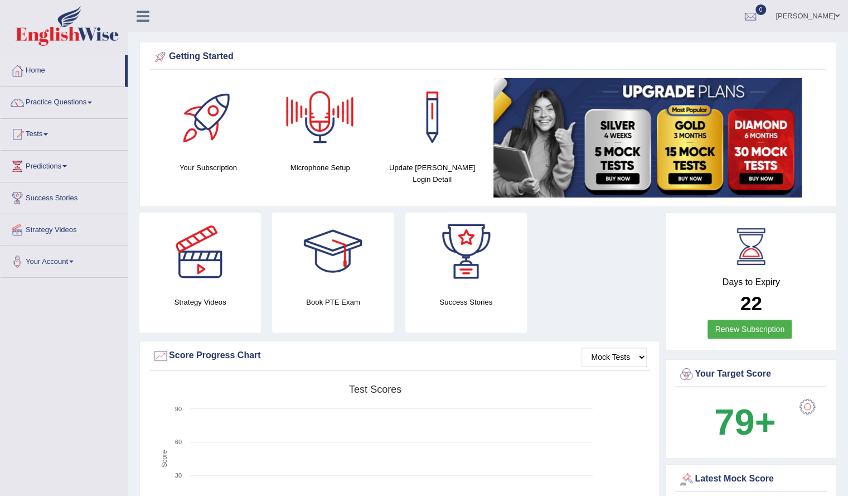
click at [145, 12] on icon at bounding box center [143, 16] width 13 height 15
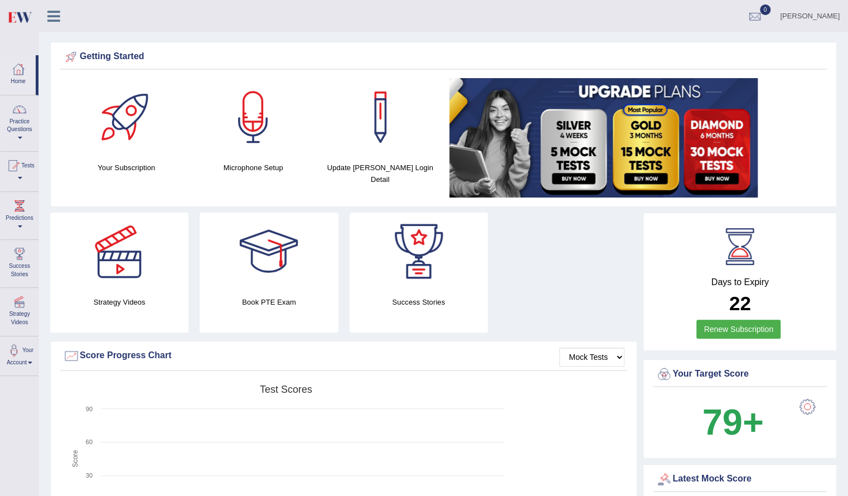
click at [47, 14] on icon at bounding box center [53, 16] width 13 height 15
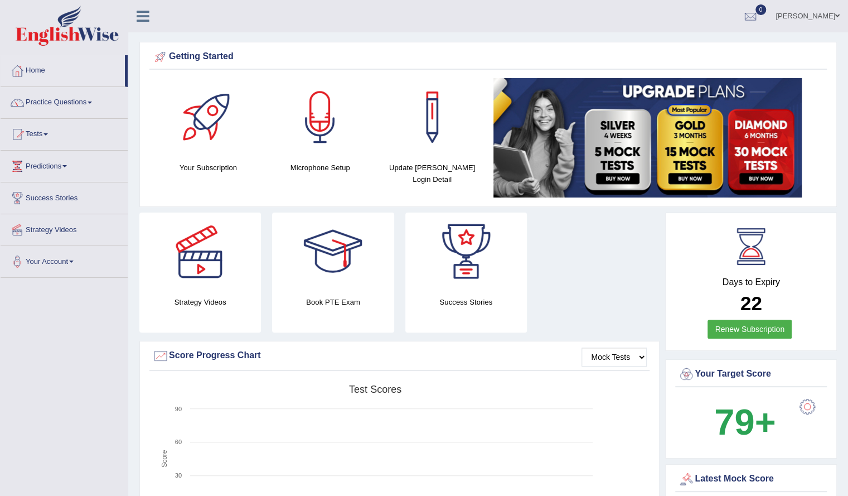
click at [135, 16] on link at bounding box center [143, 15] width 30 height 17
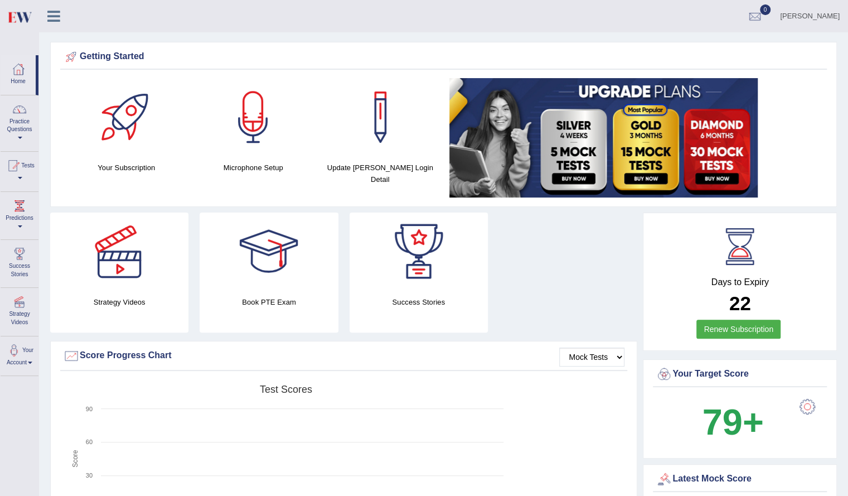
click at [46, 18] on link at bounding box center [54, 15] width 30 height 17
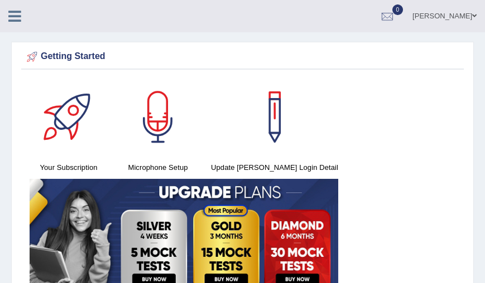
drag, startPoint x: 402, startPoint y: 3, endPoint x: 328, endPoint y: 132, distance: 148.4
click at [328, 132] on div "Your Subscription Microphone Setup Update [PERSON_NAME] Login Detail" at bounding box center [242, 190] width 442 height 224
click at [11, 10] on icon at bounding box center [14, 16] width 13 height 15
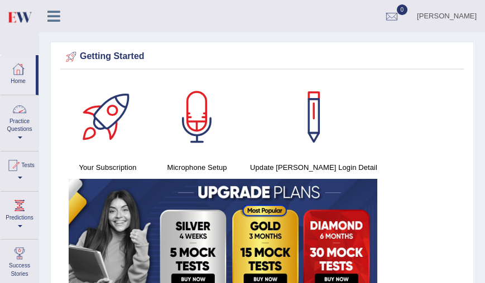
click at [21, 130] on link "Practice Questions" at bounding box center [20, 121] width 38 height 52
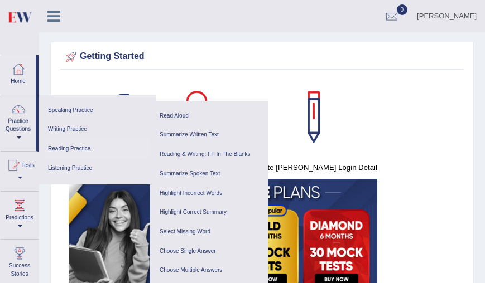
click at [84, 149] on link "Reading Practice" at bounding box center [97, 149] width 106 height 20
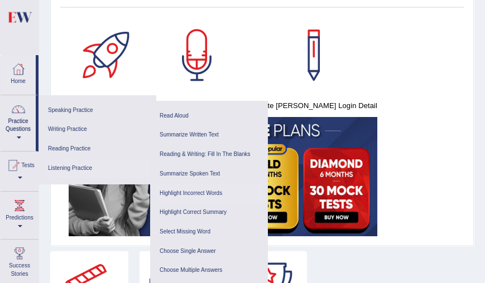
scroll to position [64, 0]
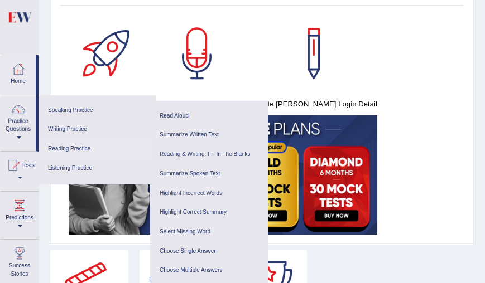
click at [75, 150] on link "Reading Practice" at bounding box center [97, 149] width 106 height 20
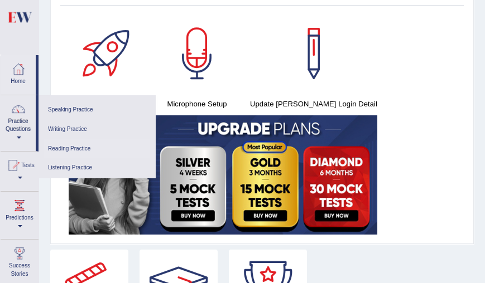
scroll to position [0, 0]
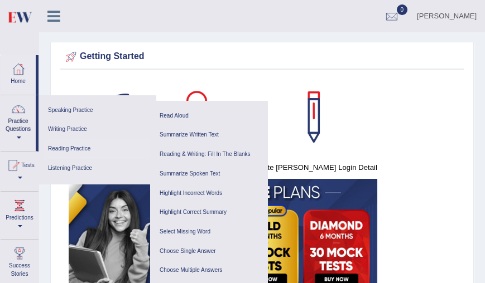
click at [76, 151] on link "Reading Practice" at bounding box center [97, 149] width 106 height 20
click at [215, 154] on link "Reading & Writing: Fill In The Blanks" at bounding box center [209, 155] width 106 height 20
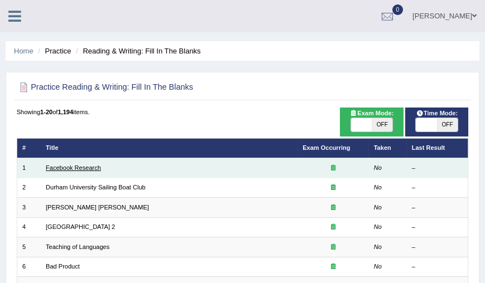
click at [84, 170] on link "Facebook Research" at bounding box center [73, 168] width 55 height 7
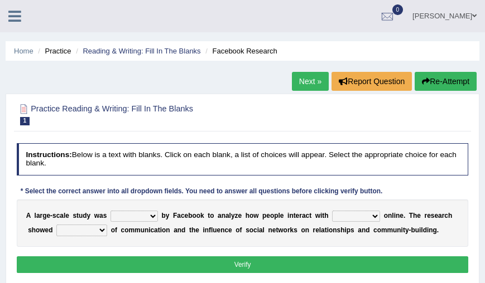
click at [129, 217] on select "surveyed had asked made" at bounding box center [133, 216] width 47 height 11
select select "made"
click at [110, 211] on select "surveyed had asked made" at bounding box center [133, 216] width 47 height 11
click at [372, 216] on select "together all each other another" at bounding box center [356, 216] width 48 height 11
select select "each other"
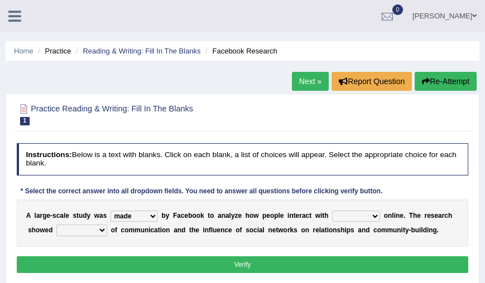
click at [332, 211] on select "together all each other another" at bounding box center [356, 216] width 48 height 11
click at [85, 232] on select "advantages standards fellowships patterns" at bounding box center [81, 230] width 51 height 11
select select "patterns"
click at [56, 225] on select "advantages standards fellowships patterns" at bounding box center [81, 230] width 51 height 11
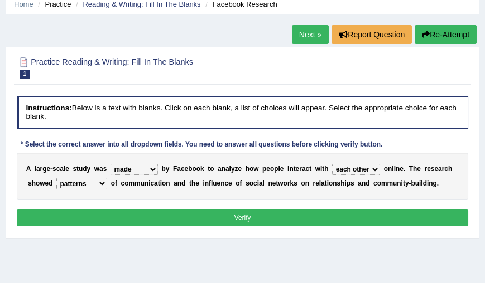
scroll to position [25, 0]
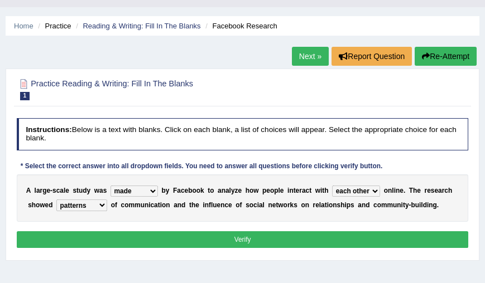
click at [415, 214] on div "A l a r g e - s c a l e s t u d y w a s surveyed had asked made b y F a c e b o…" at bounding box center [243, 198] width 452 height 47
click at [212, 236] on button "Verify" at bounding box center [243, 239] width 452 height 16
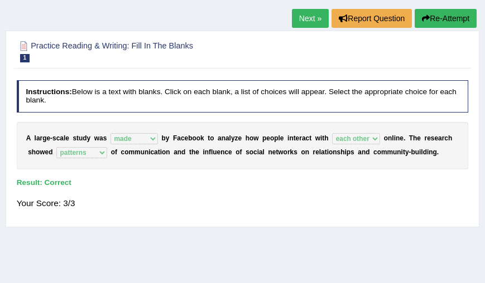
scroll to position [61, 0]
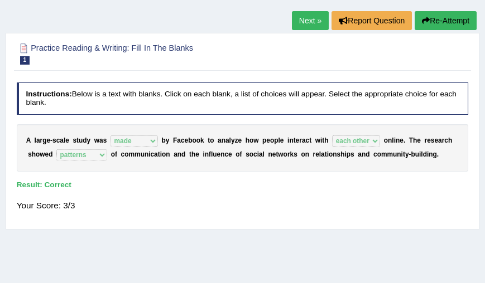
click at [315, 16] on link "Next »" at bounding box center [310, 20] width 37 height 19
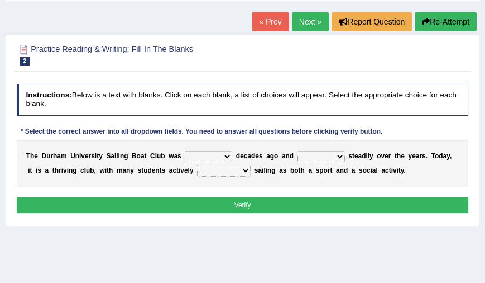
scroll to position [62, 0]
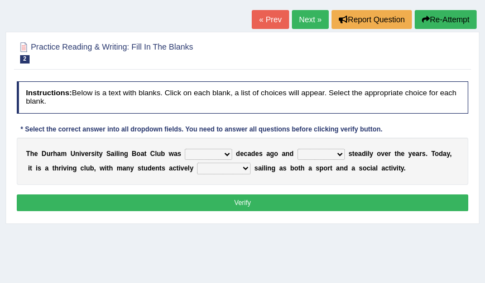
click at [304, 19] on link "Next »" at bounding box center [310, 19] width 37 height 19
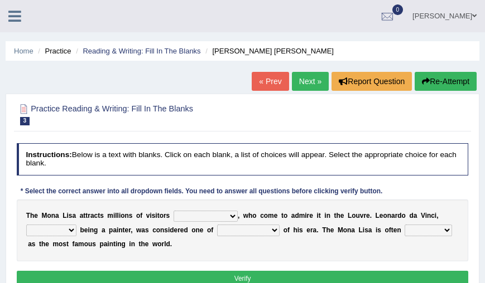
click at [18, 16] on icon at bounding box center [14, 16] width 13 height 15
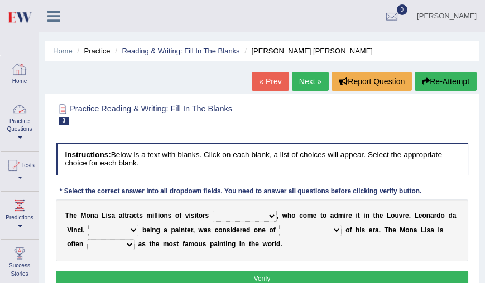
click at [20, 129] on link "Practice Questions" at bounding box center [20, 121] width 38 height 52
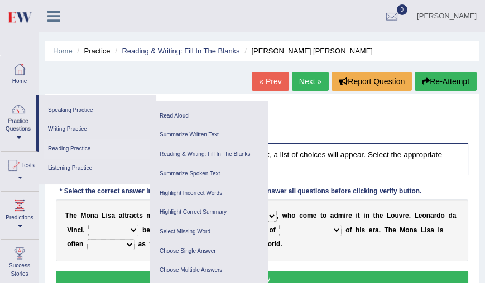
click at [86, 148] on link "Reading Practice" at bounding box center [97, 149] width 106 height 20
click at [195, 153] on link "Reading & Writing: Fill In The Blanks" at bounding box center [209, 155] width 106 height 20
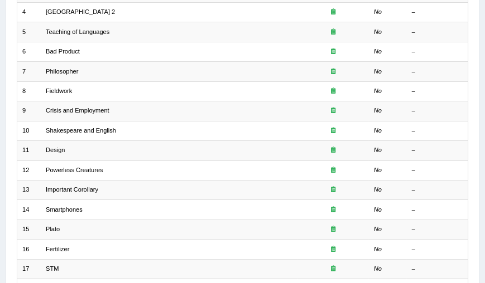
scroll to position [222, 0]
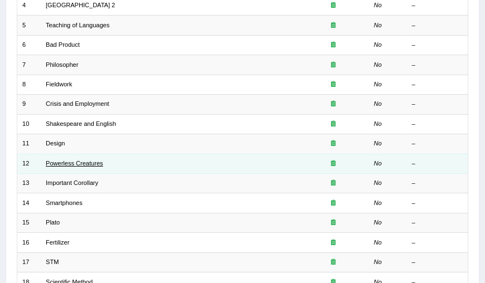
click at [84, 161] on link "Powerless Creatures" at bounding box center [74, 163] width 57 height 7
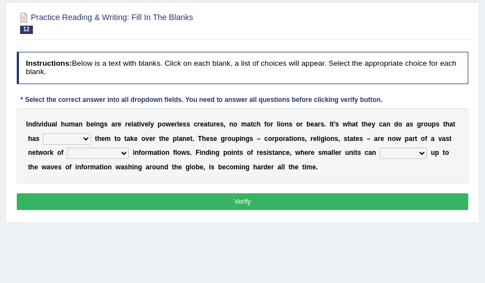
scroll to position [92, 0]
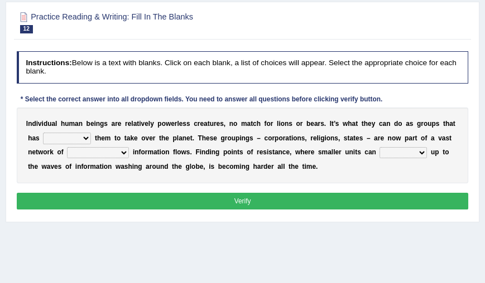
click at [76, 138] on select "enabled contended embodied conjured" at bounding box center [67, 138] width 48 height 11
select select "embodied"
click at [43, 133] on select "enabled contended embodied conjured" at bounding box center [67, 138] width 48 height 11
click at [112, 156] on select "interconnected overlapping fastened exploited" at bounding box center [98, 152] width 62 height 11
select select "fastened"
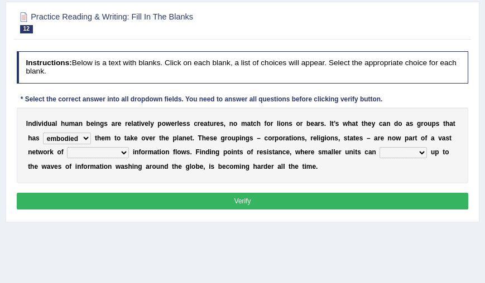
click at [67, 147] on select "interconnected overlapping fastened exploited" at bounding box center [98, 152] width 62 height 11
click at [417, 153] on select "stand raise hail pump" at bounding box center [402, 152] width 47 height 11
click at [359, 169] on div "I n d i v i d u a l h u m a n b e i n g s a r e r e l a t i v e l y p o w e r l…" at bounding box center [243, 146] width 452 height 76
click at [399, 156] on select "stand raise hail pump" at bounding box center [402, 152] width 47 height 11
select select "raise"
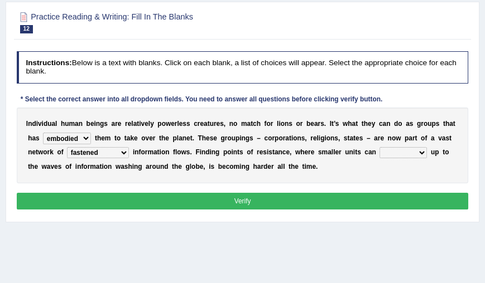
click at [379, 147] on select "stand raise hail pump" at bounding box center [402, 152] width 47 height 11
click at [291, 167] on b "h" at bounding box center [293, 167] width 4 height 8
click at [81, 137] on select "enabled contended embodied conjured" at bounding box center [67, 138] width 48 height 11
select select "enabled"
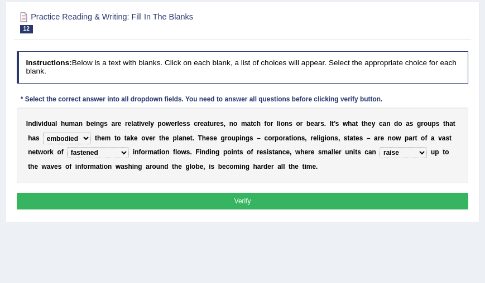
click at [43, 133] on select "enabled contended embodied conjured" at bounding box center [67, 138] width 48 height 11
click at [113, 151] on select "interconnected overlapping fastened exploited" at bounding box center [98, 152] width 62 height 11
click at [160, 181] on div "I n d i v i d u a l h u m a n b e i n g s a r e r e l a t i v e l y p o w e r l…" at bounding box center [243, 146] width 452 height 76
click at [107, 151] on select "interconnected overlapping fastened exploited" at bounding box center [98, 152] width 62 height 11
select select "interconnected"
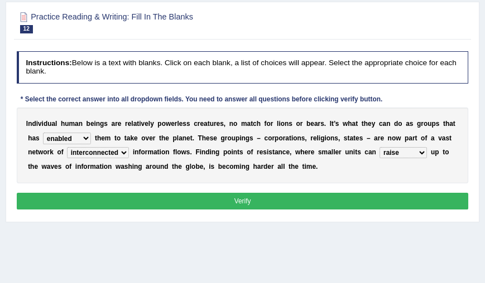
click at [67, 147] on select "interconnected overlapping fastened exploited" at bounding box center [98, 152] width 62 height 11
click at [225, 201] on button "Verify" at bounding box center [243, 201] width 452 height 16
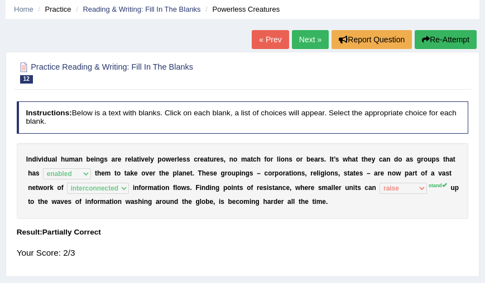
scroll to position [0, 0]
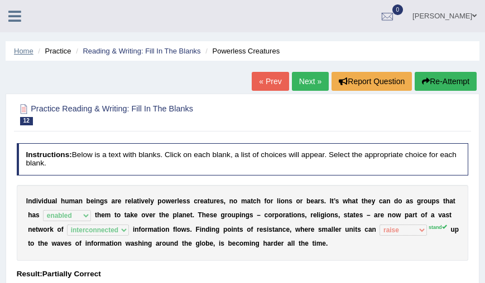
click at [32, 51] on link "Home" at bounding box center [24, 51] width 20 height 8
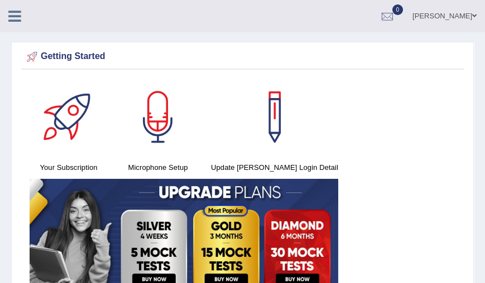
click at [15, 11] on icon at bounding box center [14, 16] width 13 height 15
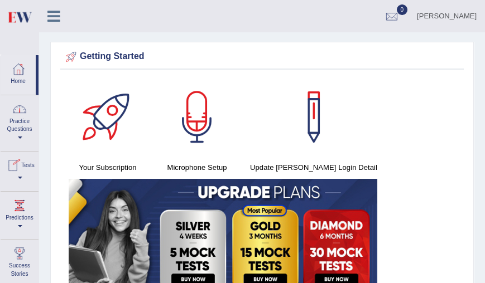
click at [17, 129] on link "Practice Questions" at bounding box center [20, 121] width 38 height 52
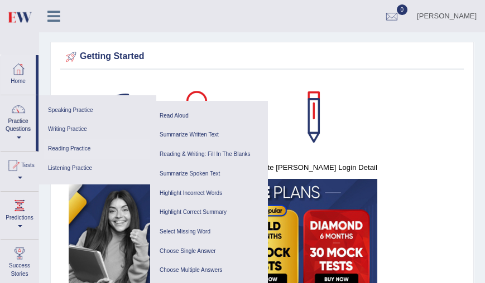
click at [78, 148] on link "Reading Practice" at bounding box center [97, 149] width 106 height 20
click at [194, 156] on link "Reading & Writing: Fill In The Blanks" at bounding box center [209, 155] width 106 height 20
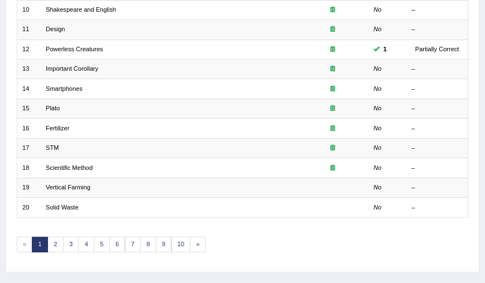
scroll to position [338, 0]
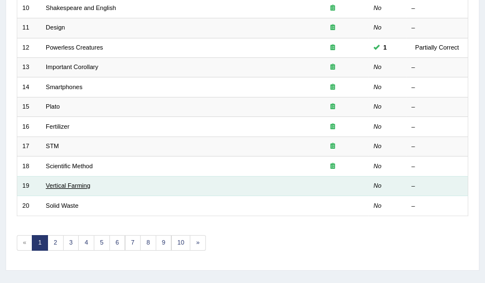
click at [65, 184] on link "Vertical Farming" at bounding box center [68, 185] width 45 height 7
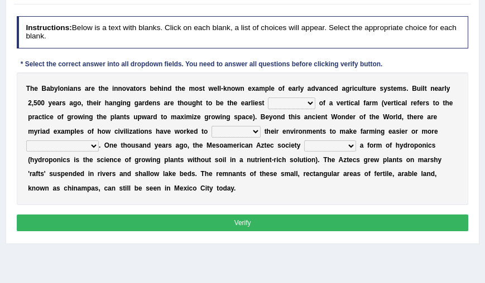
scroll to position [127, 0]
click at [302, 105] on select "prototype failure discredit protocol" at bounding box center [291, 103] width 47 height 11
select select "prototype"
click at [268, 98] on select "prototype failure discredit protocol" at bounding box center [291, 103] width 47 height 11
click at [401, 109] on div "T h e B a b y l o n i a n s a r e t h e i n n o v a t o r s b e h i n d t h e m…" at bounding box center [243, 139] width 452 height 133
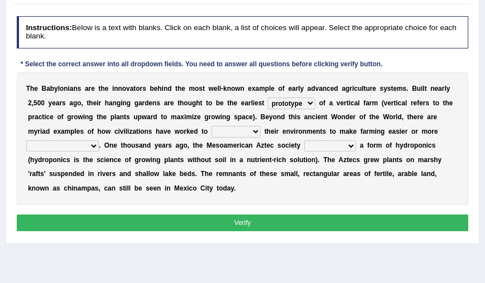
click at [232, 131] on select "manipulate escape respect disarrange" at bounding box center [235, 131] width 49 height 11
select select "manipulate"
click at [211, 126] on select "manipulate escape respect disarrange" at bounding box center [235, 131] width 49 height 11
click at [413, 138] on div "T h e B a b y l o n i a n s a r e t h e i n n o v a t o r s b e h i n d t h e m…" at bounding box center [243, 139] width 452 height 133
click at [80, 144] on select "productive constructive connective counterproductive" at bounding box center [62, 146] width 73 height 11
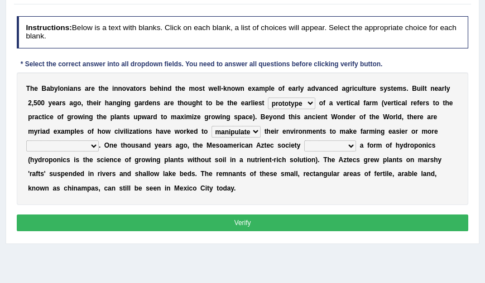
select select "productive"
click at [26, 141] on select "productive constructive connective counterproductive" at bounding box center [62, 146] width 73 height 11
click at [322, 148] on select "domineered volunteered pioneered engineered" at bounding box center [330, 146] width 52 height 11
select select "engineered"
click at [304, 141] on select "domineered volunteered pioneered engineered" at bounding box center [330, 146] width 52 height 11
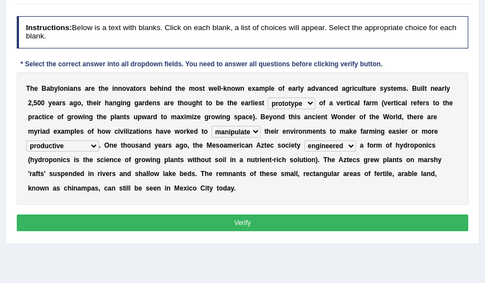
click at [310, 105] on select "prototype failure discredit protocol" at bounding box center [291, 103] width 47 height 11
click at [241, 226] on button "Verify" at bounding box center [243, 223] width 452 height 16
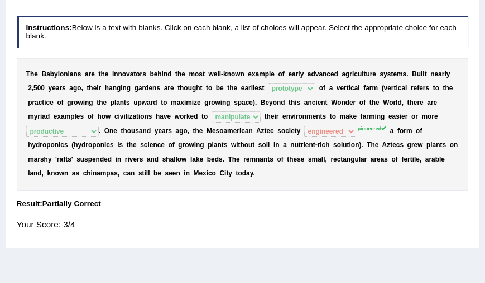
click at [299, 189] on div "T h e B a b y l o n i a n s a r e t h e i n n o v a t o r s b e h i n d t h e m…" at bounding box center [243, 124] width 452 height 133
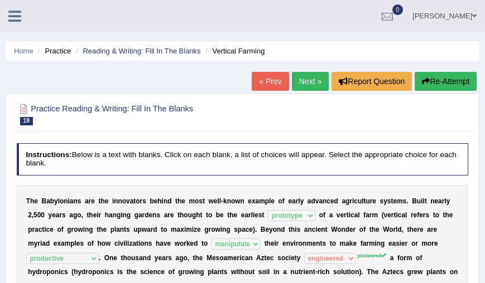
click at [296, 85] on link "Next »" at bounding box center [310, 81] width 37 height 19
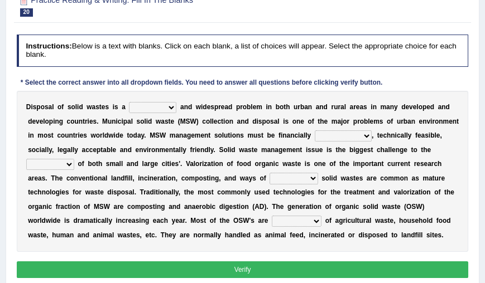
scroll to position [109, 0]
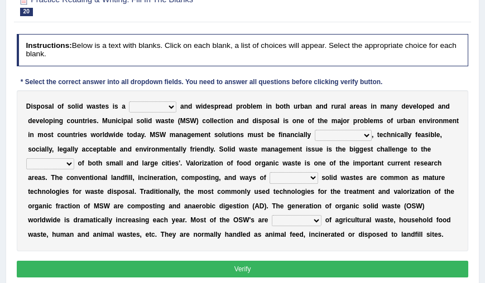
click at [154, 104] on select "slanting stinging stalling shafting" at bounding box center [152, 107] width 47 height 11
select select "slanting"
click at [129, 102] on select "slanting stinging stalling shafting" at bounding box center [152, 107] width 47 height 11
click at [407, 98] on div "D i s p o s a l o f s o l i d w a s t e s i s a slanting stinging stalling shaf…" at bounding box center [243, 170] width 452 height 161
click at [392, 134] on b "n" at bounding box center [392, 135] width 4 height 8
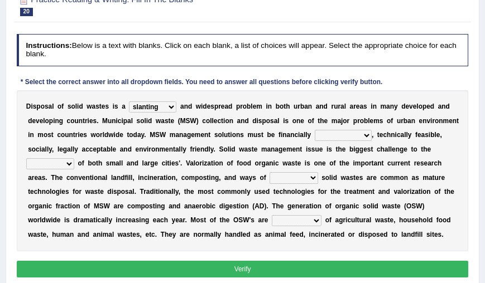
click at [364, 135] on select "unattainable sustainable objectionable treasonable" at bounding box center [343, 135] width 57 height 11
select select "sustainable"
click at [315, 130] on select "unattainable sustainable objectionable treasonable" at bounding box center [343, 135] width 57 height 11
click at [390, 151] on b "l" at bounding box center [391, 150] width 2 height 8
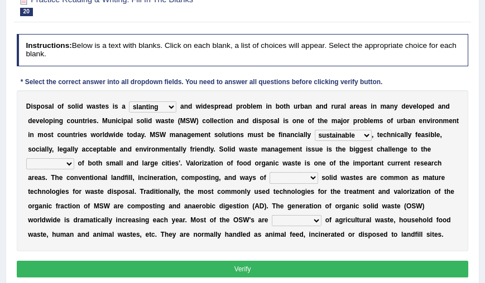
click at [65, 165] on select "plants culture authorities history" at bounding box center [50, 163] width 48 height 11
select select "authorities"
click at [26, 158] on select "plants culture authorities history" at bounding box center [50, 163] width 48 height 11
click at [282, 177] on select "reserving preserving deserving handling" at bounding box center [293, 177] width 48 height 11
select select "handling"
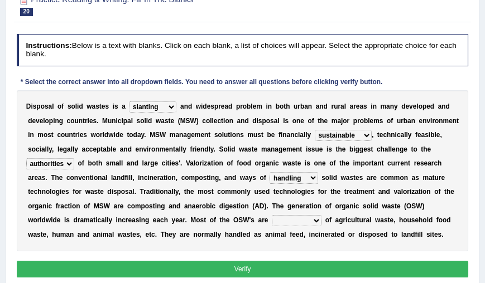
click at [269, 172] on select "reserving preserving deserving handling" at bounding box center [293, 177] width 48 height 11
click at [300, 216] on select "composed disposed composing disposing" at bounding box center [297, 220] width 50 height 11
select select "disposed"
click at [272, 215] on select "composed disposed composing disposing" at bounding box center [297, 220] width 50 height 11
click at [189, 266] on button "Verify" at bounding box center [243, 269] width 452 height 16
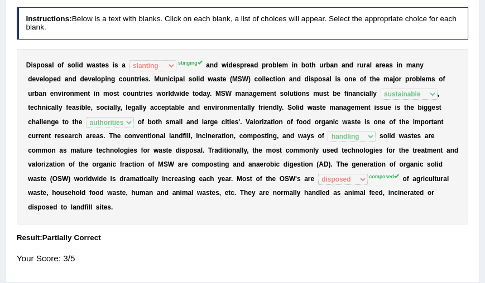
scroll to position [136, 0]
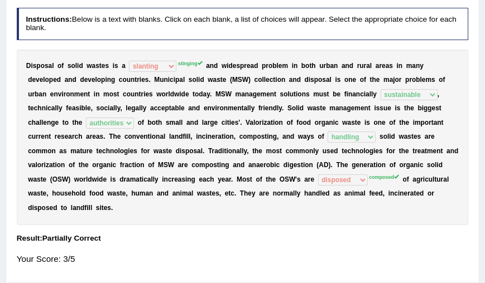
click at [320, 158] on div "D i s p o s a l o f s o l i d w a s t e s i s a slanting stinging stalling shaf…" at bounding box center [243, 138] width 452 height 176
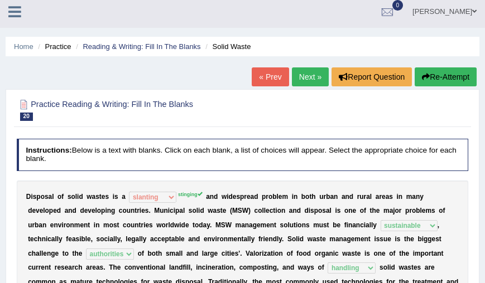
scroll to position [0, 0]
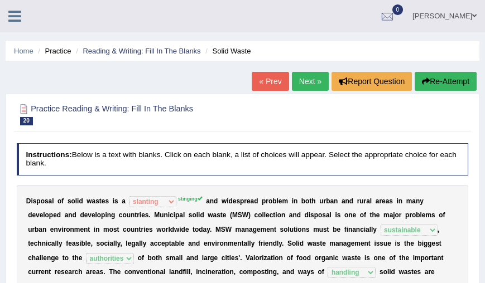
click at [305, 89] on link "Next »" at bounding box center [310, 81] width 37 height 19
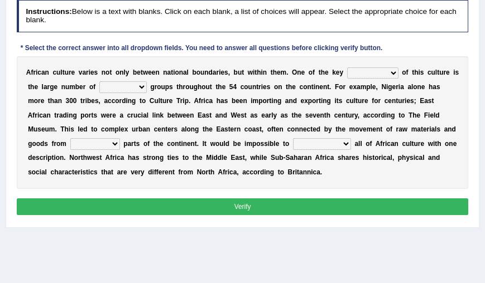
scroll to position [131, 0]
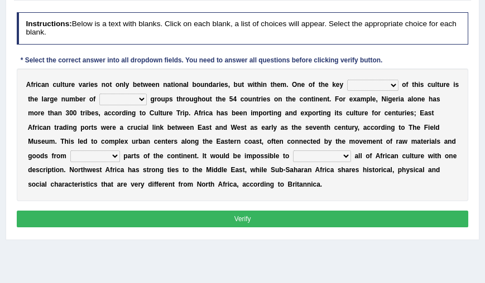
click at [374, 85] on select "conjectures features issues doubts" at bounding box center [372, 85] width 51 height 11
select select "features"
click at [347, 80] on select "conjectures features issues doubts" at bounding box center [372, 85] width 51 height 11
click at [130, 101] on select "ethic ethnic eugenic epic" at bounding box center [122, 99] width 47 height 11
select select "ethnic"
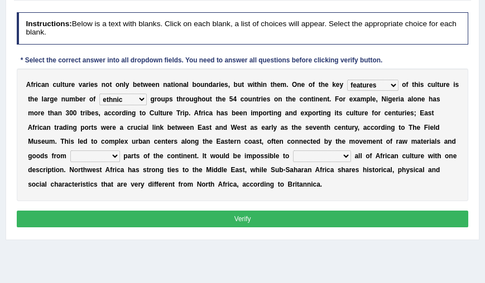
click at [99, 94] on select "ethic ethnic eugenic epic" at bounding box center [122, 99] width 47 height 11
click at [329, 117] on div "A f r i c a n c u l t u r e v a r i e s n o t o n l y b e t w e e n n a t i o n…" at bounding box center [243, 135] width 452 height 133
click at [98, 156] on select "forelocked interlocked unlocked landlocked" at bounding box center [95, 156] width 50 height 11
click at [407, 146] on div "A f r i c a n c u l t u r e v a r i e s n o t o n l y b e t w e e n n a t i o n…" at bounding box center [243, 135] width 452 height 133
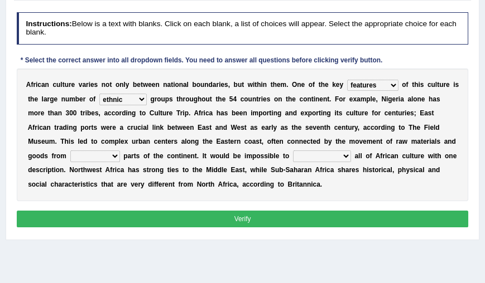
click at [407, 146] on div "A f r i c a n c u l t u r e v a r i e s n o t o n l y b e t w e e n n a t i o n…" at bounding box center [243, 135] width 452 height 133
click at [94, 157] on select "forelocked interlocked unlocked landlocked" at bounding box center [95, 156] width 50 height 11
select select "landlocked"
click at [70, 151] on select "forelocked interlocked unlocked landlocked" at bounding box center [95, 156] width 50 height 11
click at [322, 160] on select "characterize conceptualize symbolize synthesize" at bounding box center [322, 156] width 58 height 11
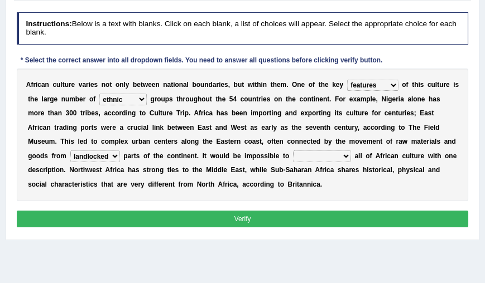
select select "characterize"
click at [293, 151] on select "characterize conceptualize symbolize synthesize" at bounding box center [322, 156] width 58 height 11
click at [185, 216] on button "Verify" at bounding box center [243, 219] width 452 height 16
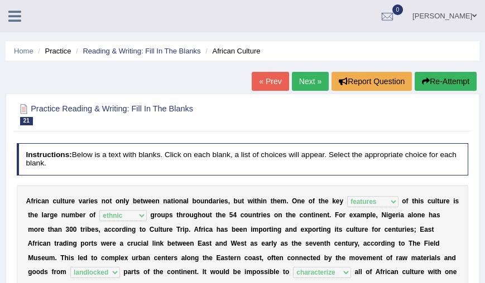
scroll to position [1, 0]
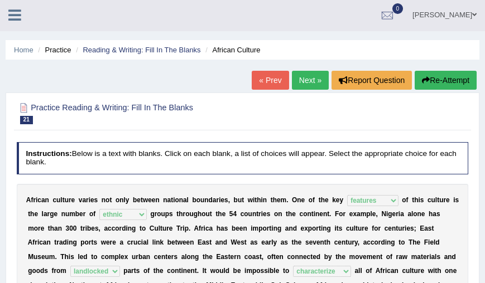
click at [297, 80] on link "Next »" at bounding box center [310, 80] width 37 height 19
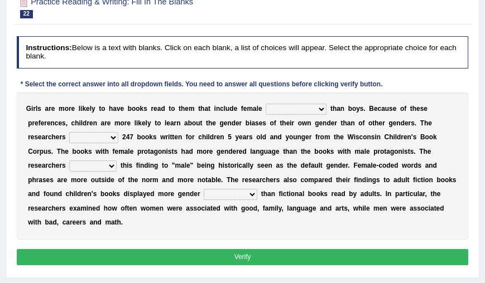
scroll to position [108, 0]
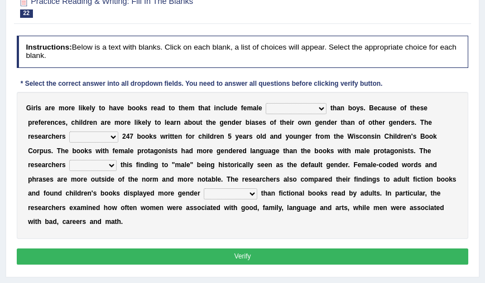
click at [308, 105] on select "protagonists cosmogonists agonists expressionists" at bounding box center [296, 108] width 61 height 11
select select "expressionists"
click at [266, 103] on select "protagonists cosmogonists agonists expressionists" at bounding box center [296, 108] width 61 height 11
click at [372, 120] on b "t" at bounding box center [373, 123] width 2 height 8
click at [109, 136] on select "hydrolyzed paralyzed catalyzed analyzed" at bounding box center [93, 137] width 49 height 11
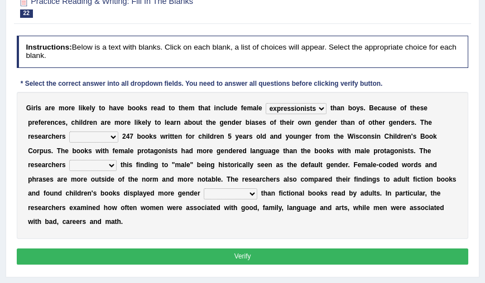
select select "analyzed"
click at [69, 132] on select "hydrolyzed paralyzed catalyzed analyzed" at bounding box center [93, 137] width 49 height 11
click at [284, 105] on select "protagonists cosmogonists agonists expressionists" at bounding box center [296, 108] width 61 height 11
select select "protagonists"
click at [266, 103] on select "protagonists cosmogonists agonists expressionists" at bounding box center [296, 108] width 61 height 11
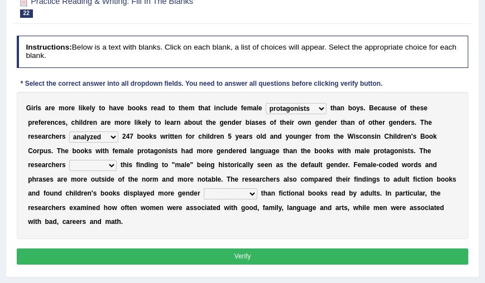
click at [363, 155] on div "G i r l s a r e m o r e l i k e l y t o h a v e b o o k s r e a d t o t h e m t…" at bounding box center [243, 165] width 452 height 147
click at [79, 169] on select "contribute tribute distribute attribute" at bounding box center [92, 165] width 47 height 11
select select "tribute"
click at [69, 160] on select "contribute tribute distribute attribute" at bounding box center [92, 165] width 47 height 11
click at [233, 193] on select "stereotypes teletypes prototypes electrotypes" at bounding box center [231, 194] width 54 height 11
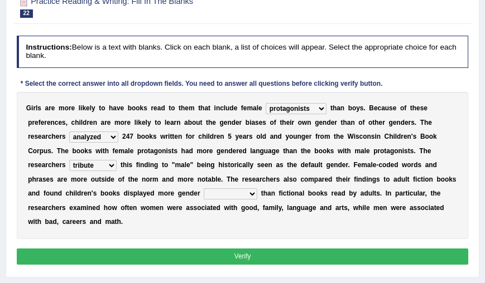
select select "stereotypes"
click at [204, 189] on select "stereotypes teletypes prototypes electrotypes" at bounding box center [231, 194] width 54 height 11
click at [237, 257] on button "Verify" at bounding box center [243, 257] width 452 height 16
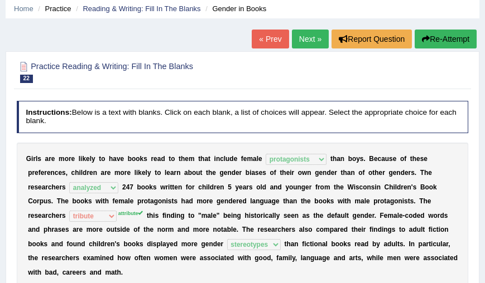
scroll to position [0, 0]
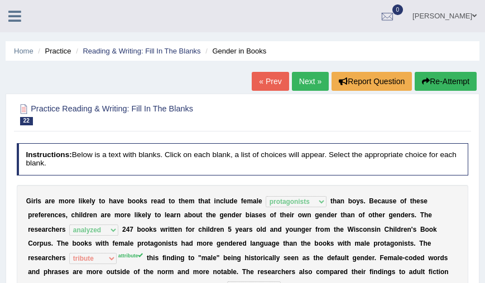
click at [9, 26] on div "Kamran Akram Toggle navigation Username: Kami01 Access Type: Online Subscriptio…" at bounding box center [242, 16] width 485 height 32
click at [10, 20] on icon at bounding box center [14, 16] width 13 height 15
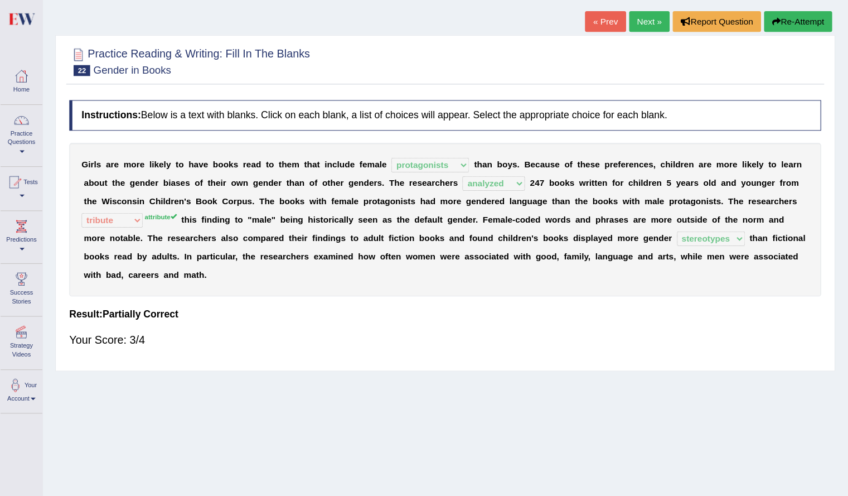
scroll to position [62, 0]
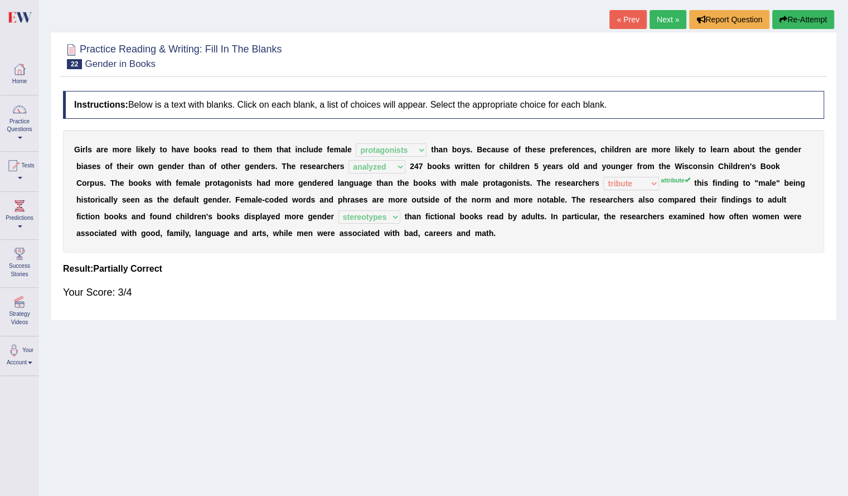
drag, startPoint x: 475, startPoint y: 0, endPoint x: 330, endPoint y: 269, distance: 305.5
click at [330, 269] on h4 "Result:" at bounding box center [443, 269] width 761 height 10
click at [33, 121] on link "Practice Questions" at bounding box center [20, 121] width 38 height 52
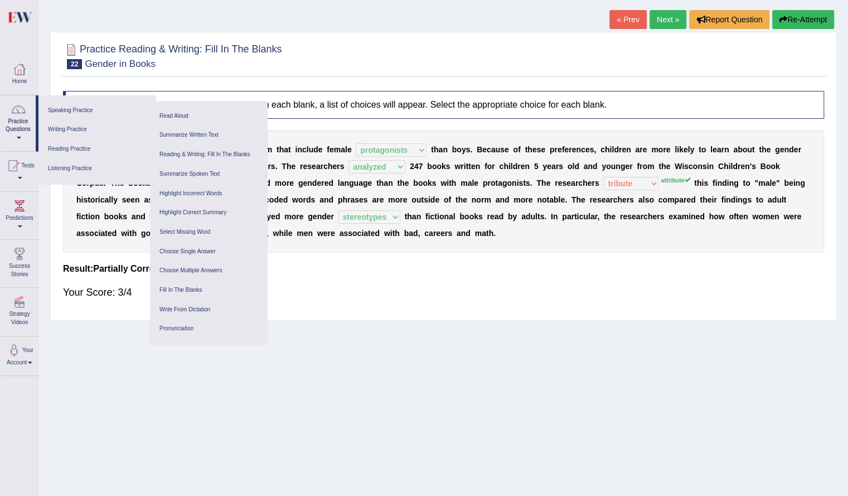
click at [62, 66] on div "Practice Reading & Writing: Fill In The Blanks 22 Gender in Books" at bounding box center [443, 57] width 767 height 39
click at [18, 70] on div at bounding box center [19, 69] width 17 height 17
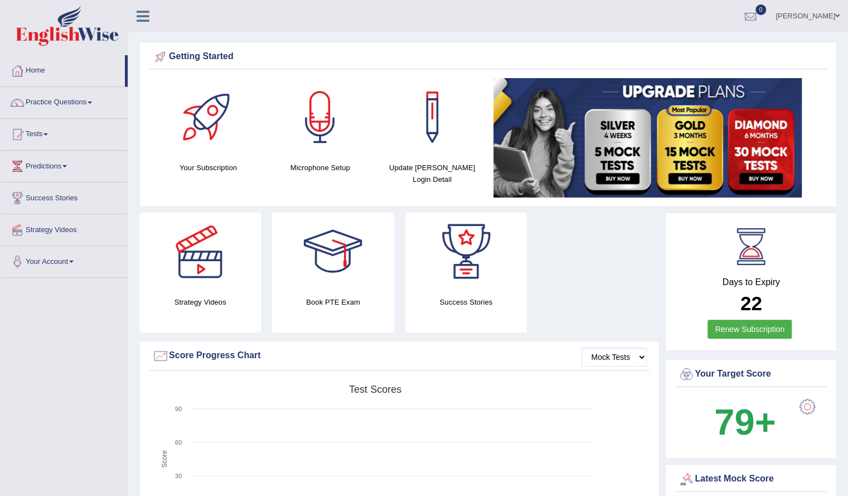
click at [72, 100] on link "Practice Questions" at bounding box center [64, 101] width 127 height 28
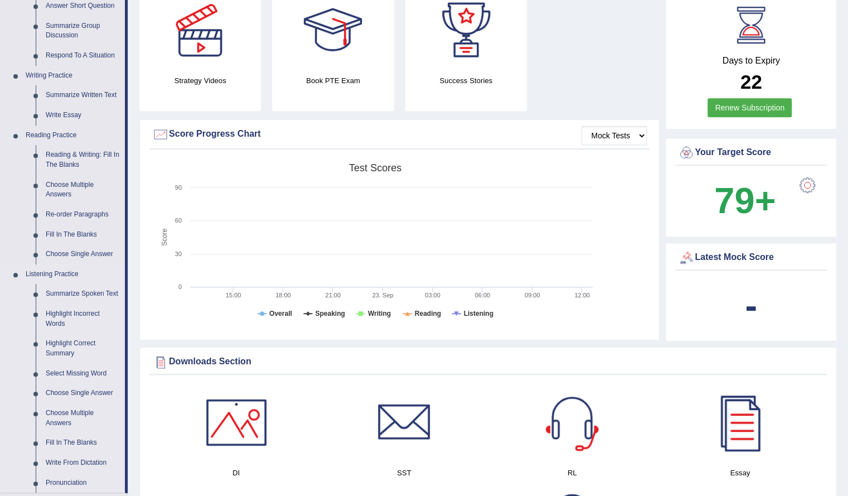
scroll to position [222, 0]
click at [77, 158] on link "Reading & Writing: Fill In The Blanks" at bounding box center [83, 159] width 84 height 30
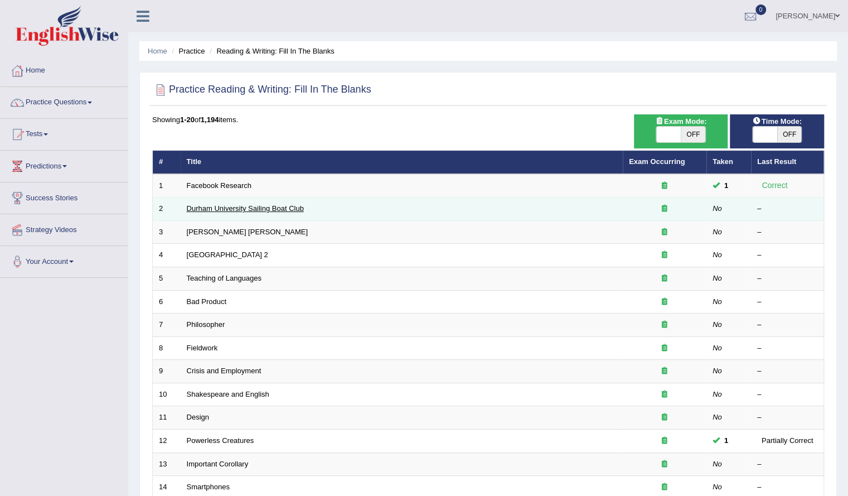
click at [250, 208] on link "Durham University Sailing Boat Club" at bounding box center [245, 208] width 117 height 8
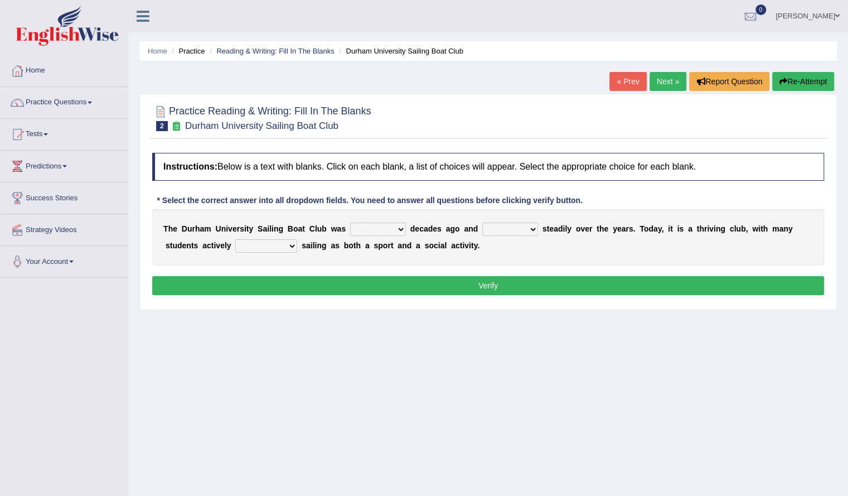
click at [388, 226] on select "found fund founded find" at bounding box center [378, 229] width 56 height 13
select select "found"
click at [350, 223] on select "found fund founded find" at bounding box center [378, 229] width 56 height 13
click at [520, 223] on select "grow growing has grown grown" at bounding box center [511, 229] width 56 height 13
click at [483, 223] on select "grow growing has grown grown" at bounding box center [511, 229] width 56 height 13
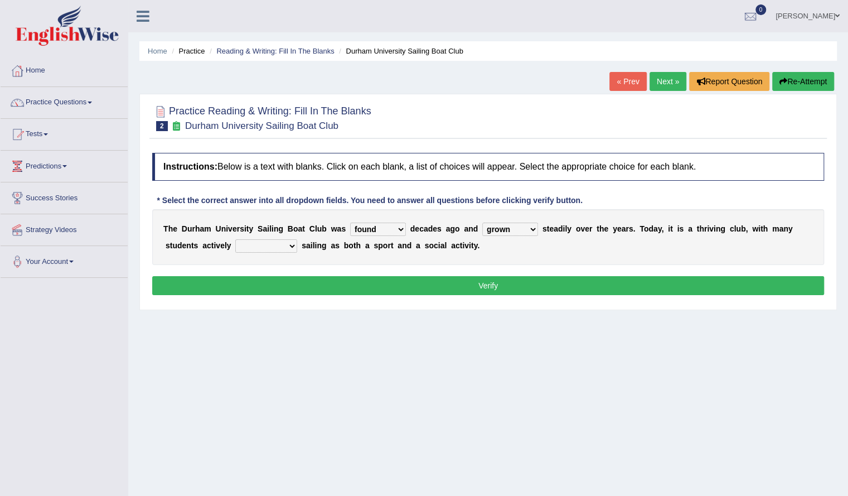
click at [503, 226] on select "grow growing has grown grown" at bounding box center [511, 229] width 56 height 13
select select "growing"
click at [483, 223] on select "grow growing has grown grown" at bounding box center [511, 229] width 56 height 13
click at [729, 233] on div "T h e D u r h a m U n i v e r s i t y S a i l i n g B o a t C l u b w a s found…" at bounding box center [488, 237] width 672 height 56
click at [253, 247] on select "enjoy enjoyed are enjoying enjoying" at bounding box center [266, 245] width 62 height 13
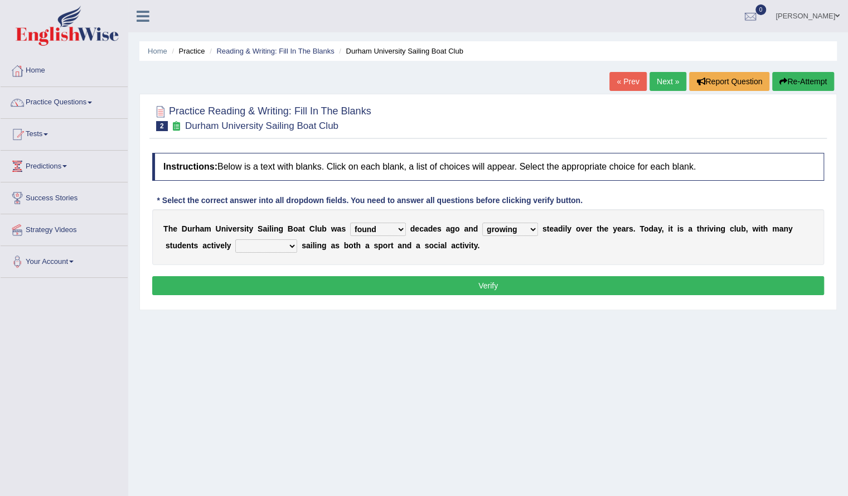
select select "enjoy"
click at [235, 239] on select "enjoy enjoyed are enjoying enjoying" at bounding box center [266, 245] width 62 height 13
click at [392, 283] on button "Verify" at bounding box center [488, 285] width 672 height 19
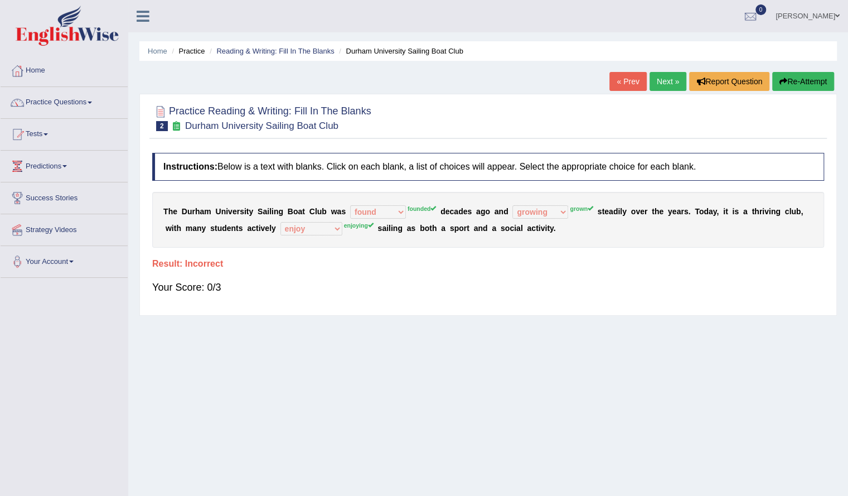
click at [807, 83] on button "Re-Attempt" at bounding box center [804, 81] width 62 height 19
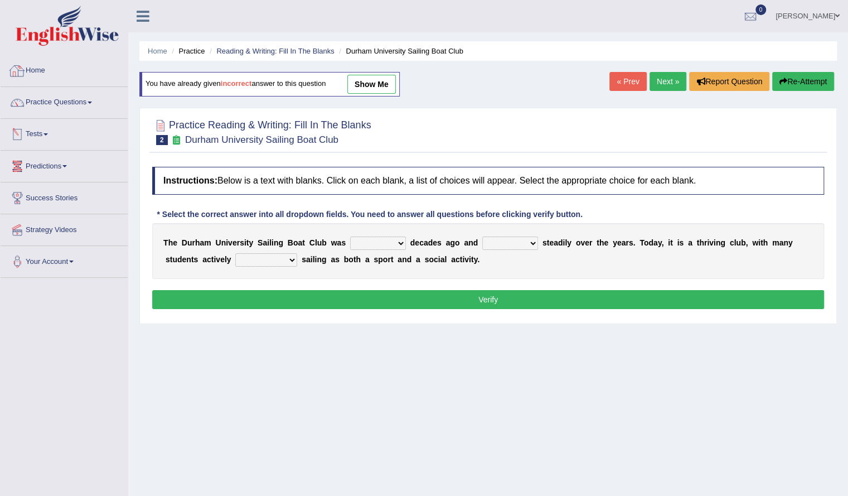
click at [22, 59] on link "Home" at bounding box center [64, 69] width 127 height 28
